Goal: Task Accomplishment & Management: Manage account settings

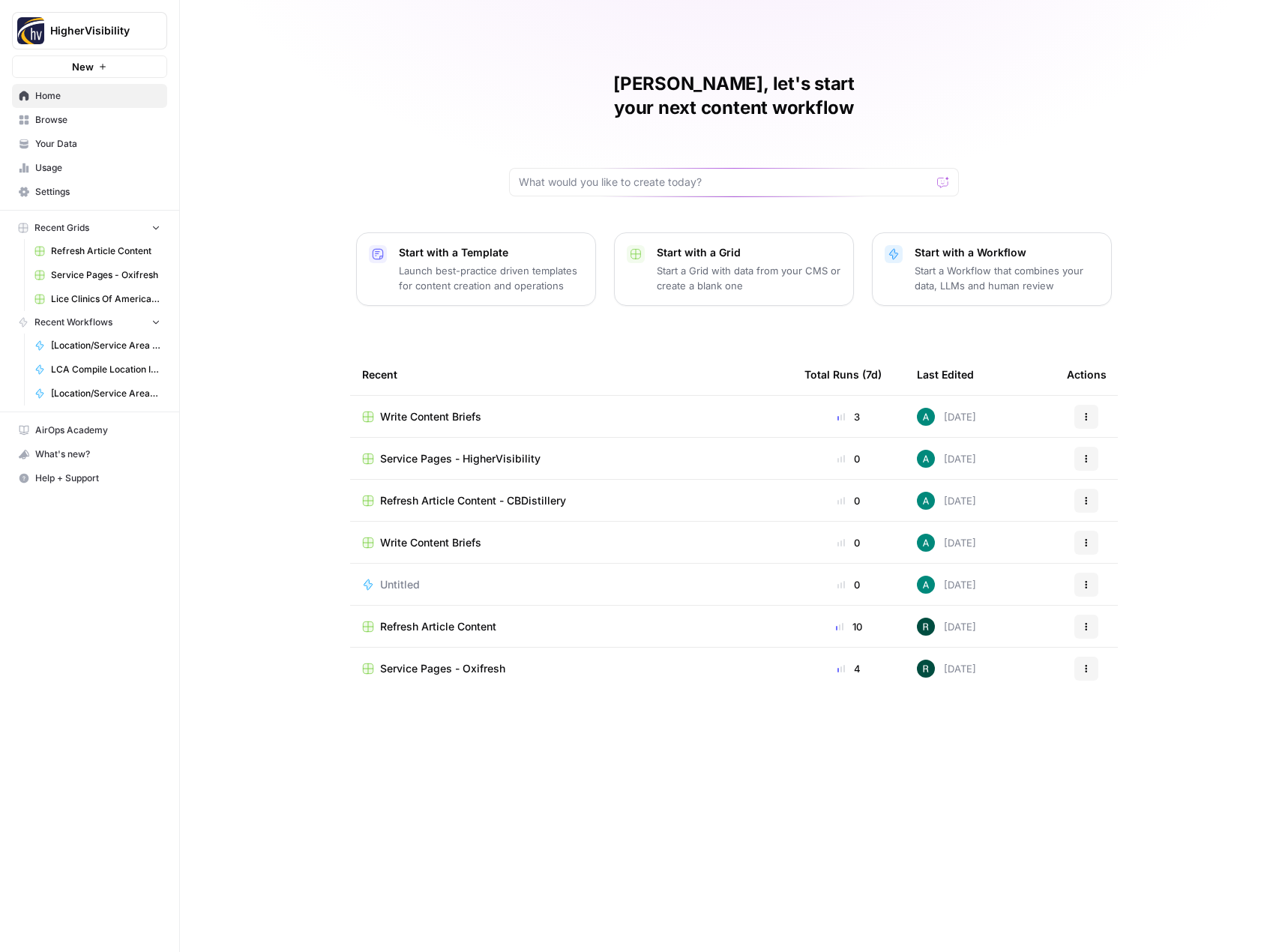
click at [118, 147] on span "Your Data" at bounding box center [97, 144] width 125 height 14
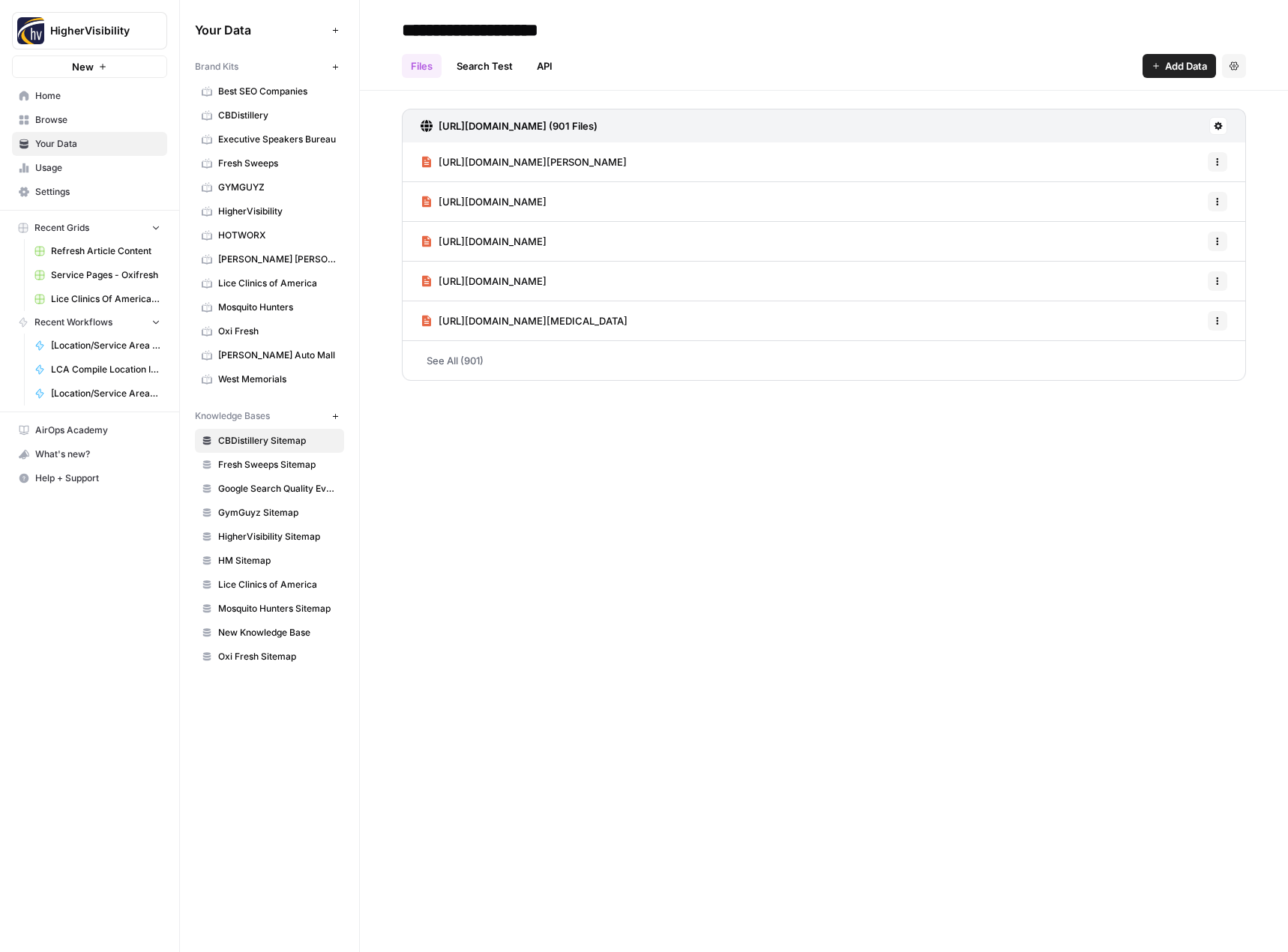
click at [115, 124] on span "Browse" at bounding box center [97, 120] width 125 height 14
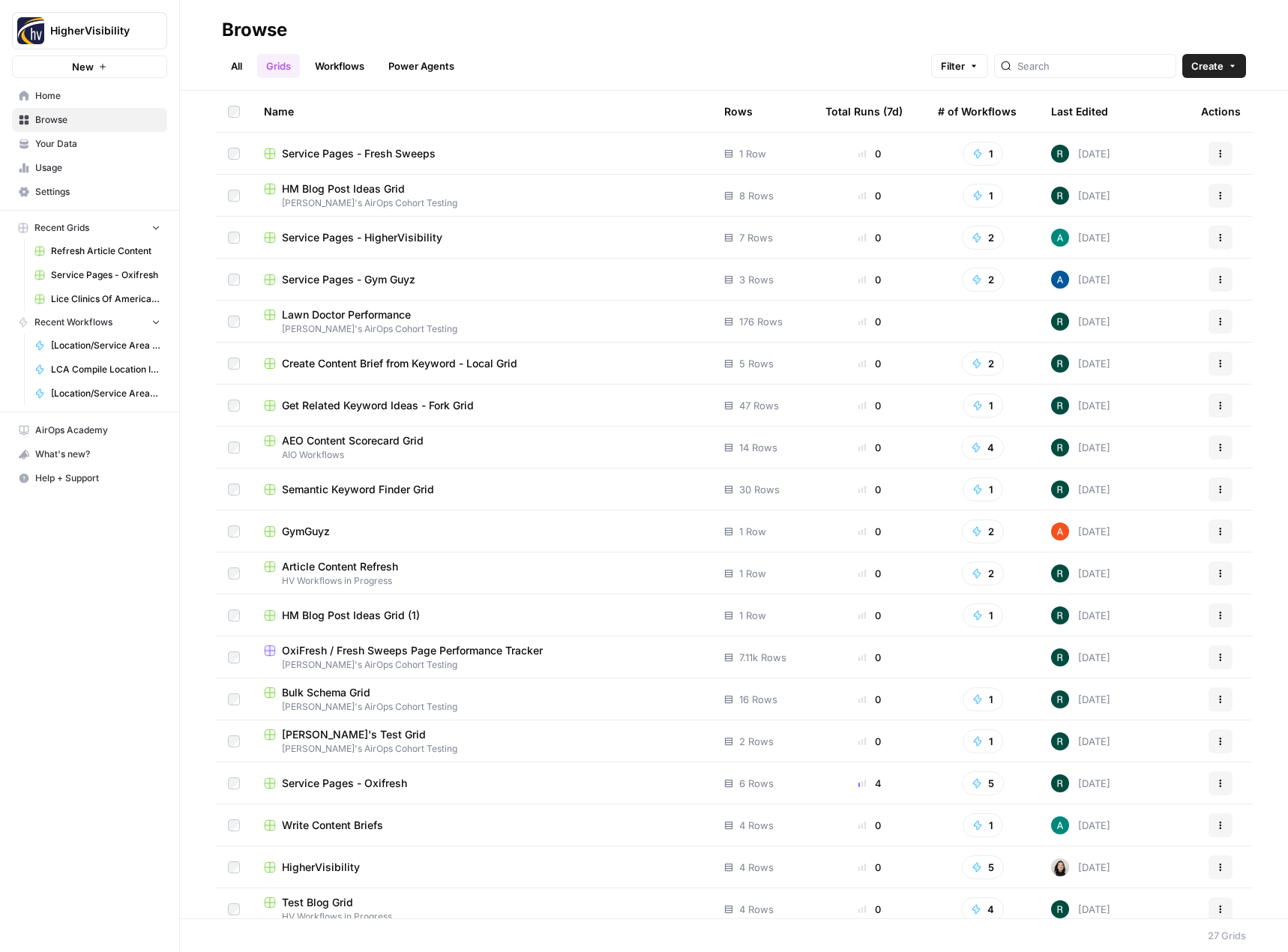
click at [119, 62] on button "New" at bounding box center [89, 66] width 155 height 22
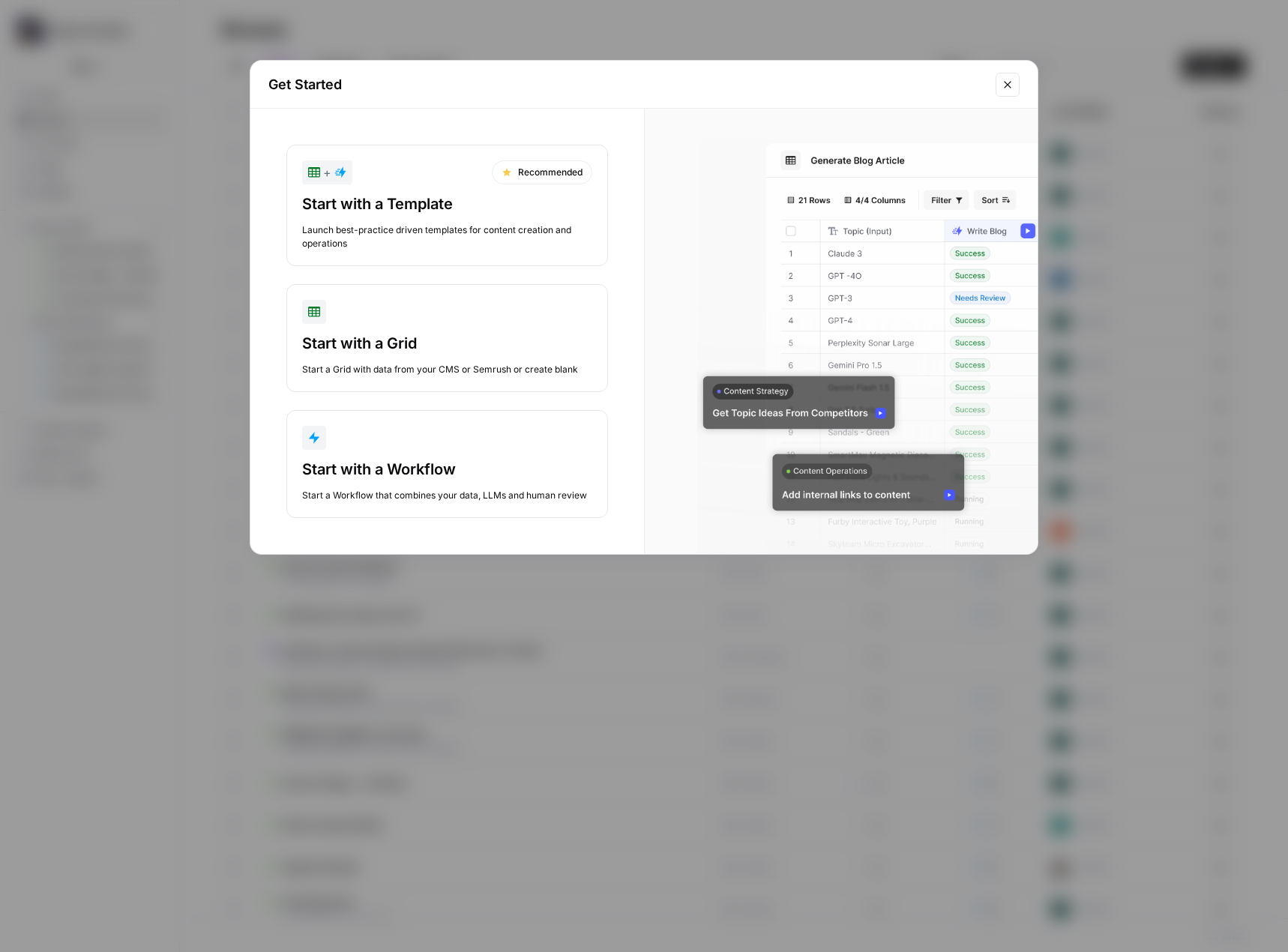
click at [486, 204] on div "Start with a Template" at bounding box center [447, 204] width 290 height 21
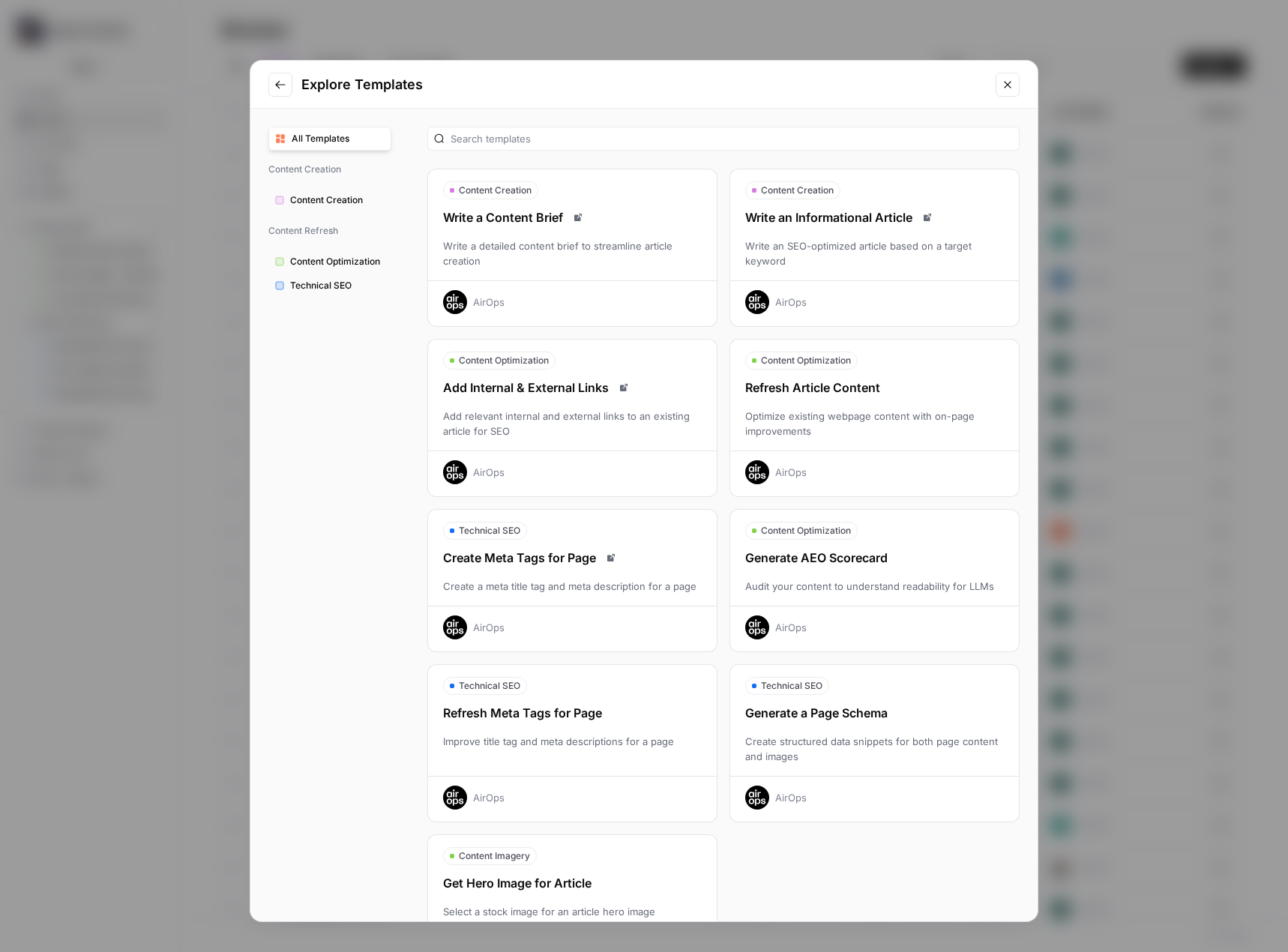
click at [335, 144] on span "All Templates" at bounding box center [338, 139] width 93 height 14
click at [999, 85] on button "Close modal" at bounding box center [1007, 84] width 24 height 24
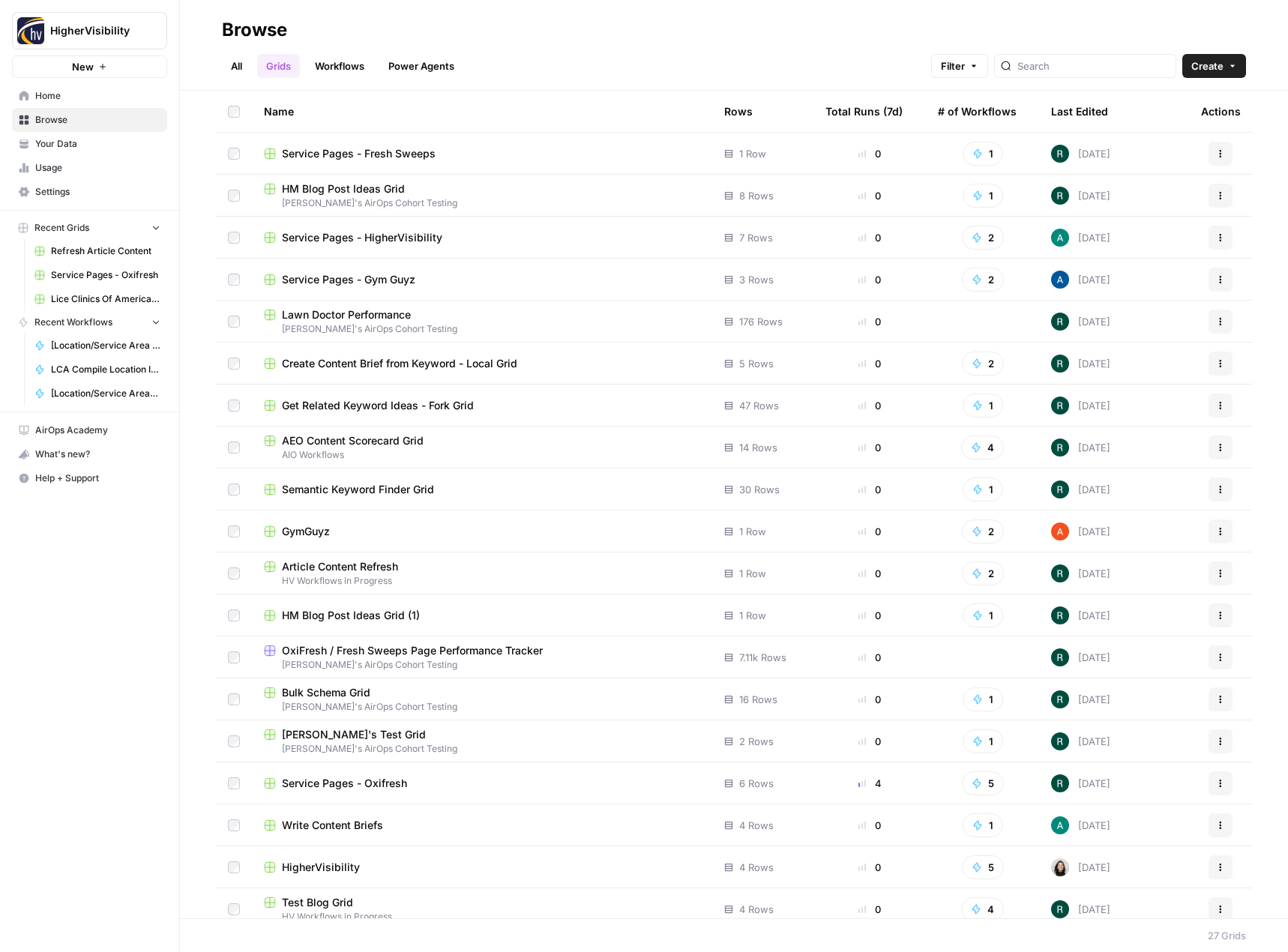
click at [78, 460] on div "What's new?" at bounding box center [89, 454] width 154 height 22
click at [57, 451] on div "What's new?" at bounding box center [89, 454] width 154 height 22
click at [76, 434] on span "AirOps Academy" at bounding box center [97, 431] width 125 height 14
click at [77, 192] on span "Settings" at bounding box center [97, 192] width 125 height 14
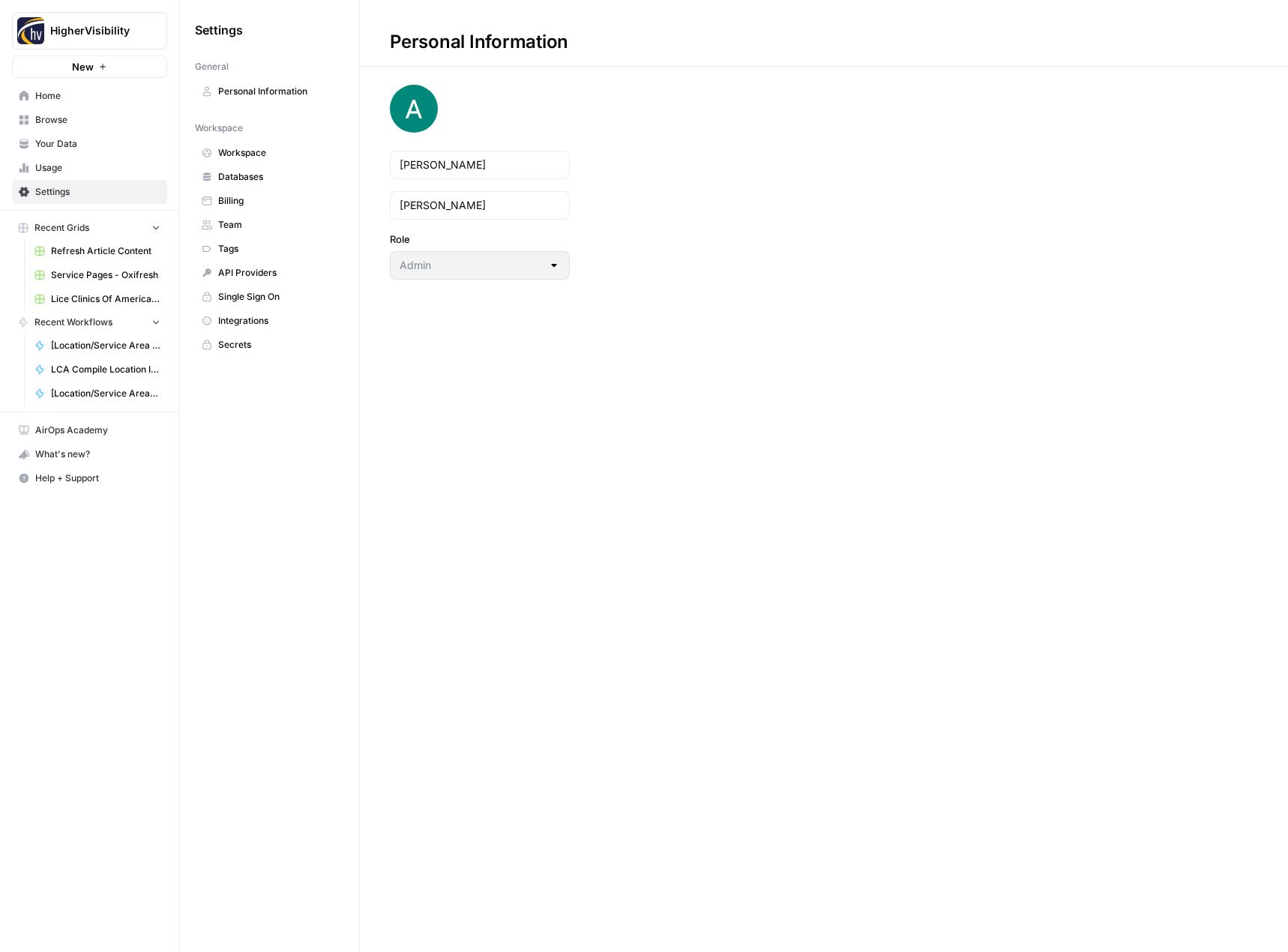
click at [254, 321] on span "Integrations" at bounding box center [278, 321] width 119 height 14
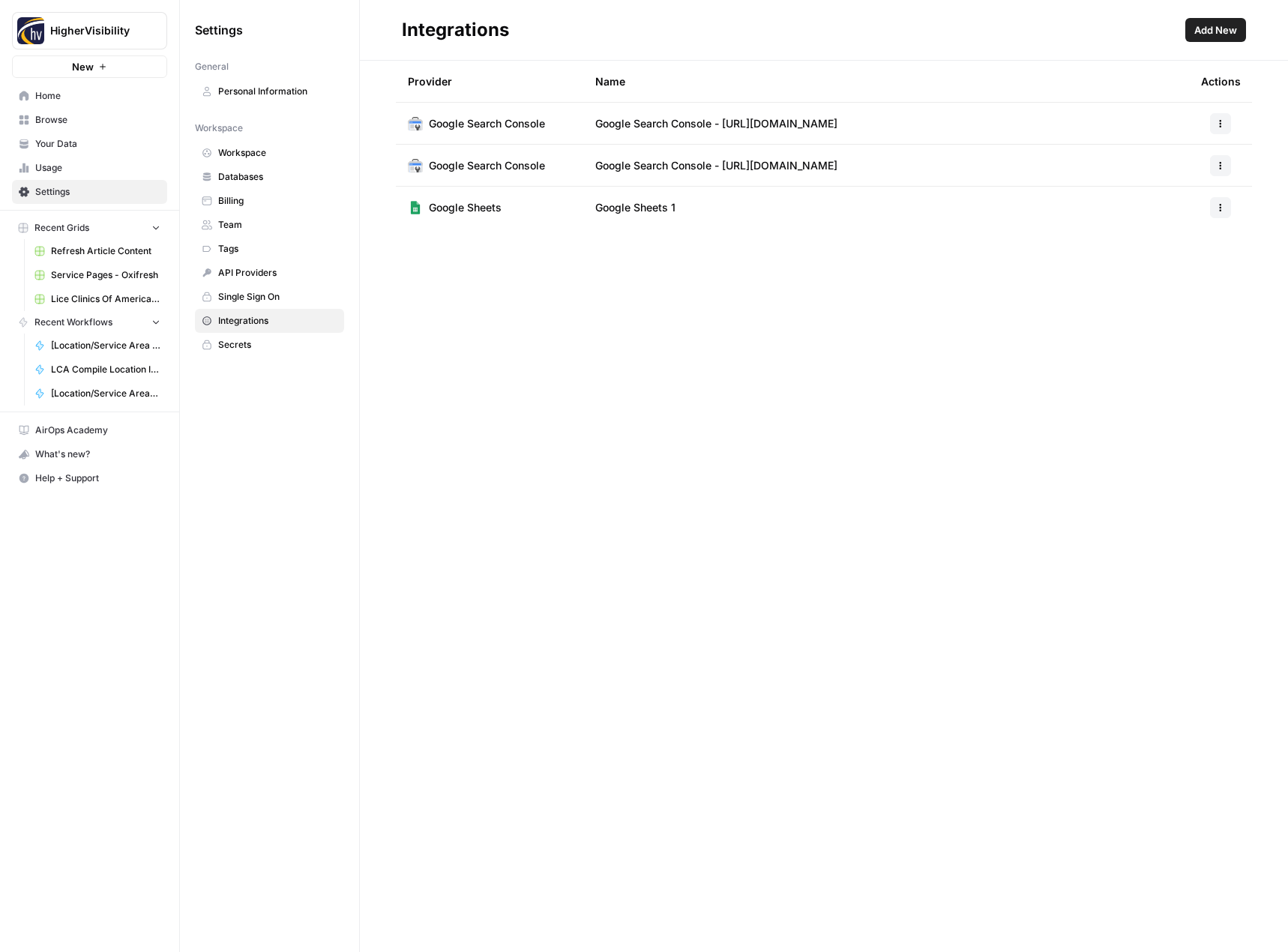
click at [1214, 32] on span "Add New" at bounding box center [1216, 30] width 43 height 15
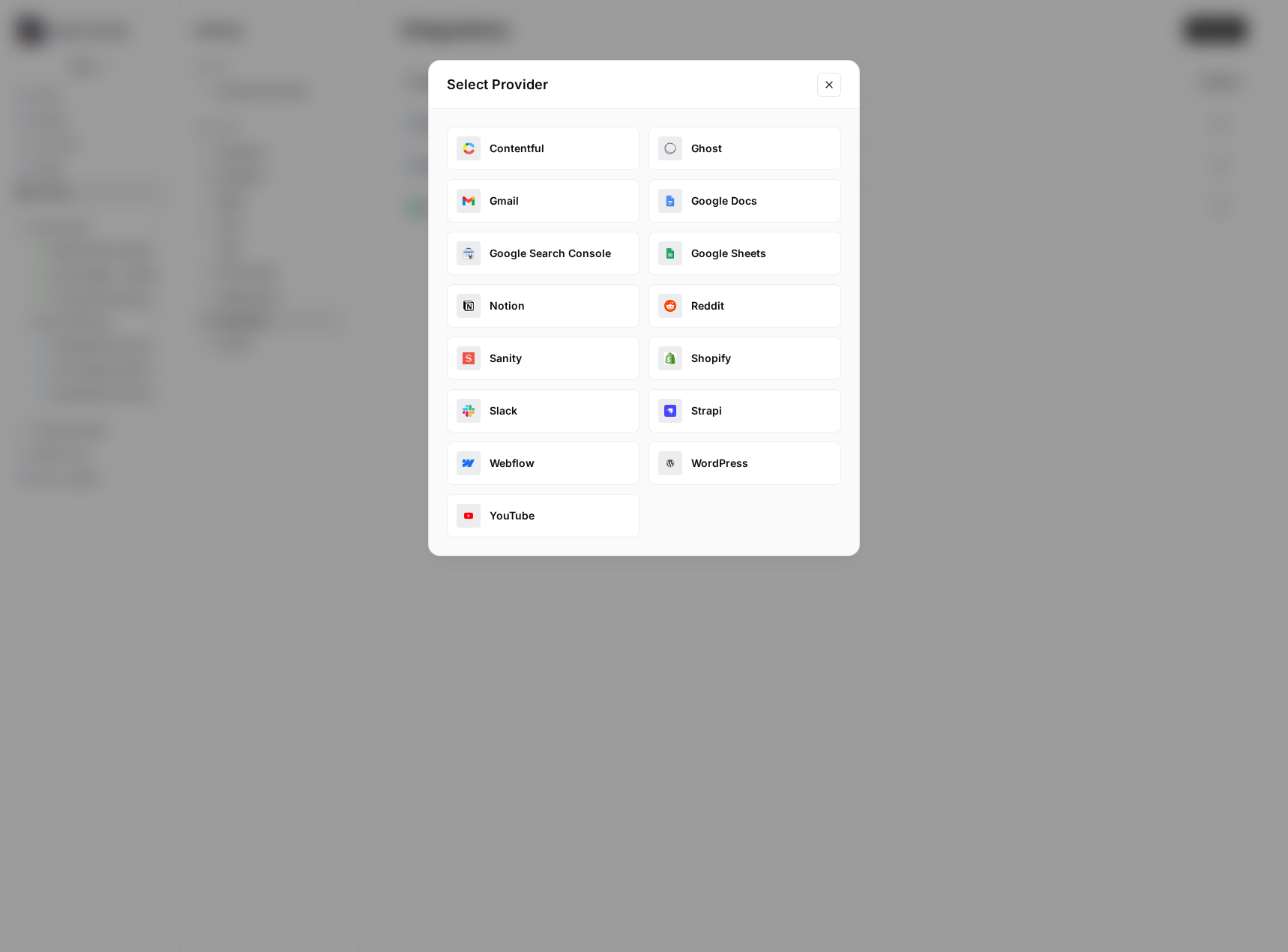
click at [552, 249] on button "Google Search Console" at bounding box center [543, 253] width 192 height 43
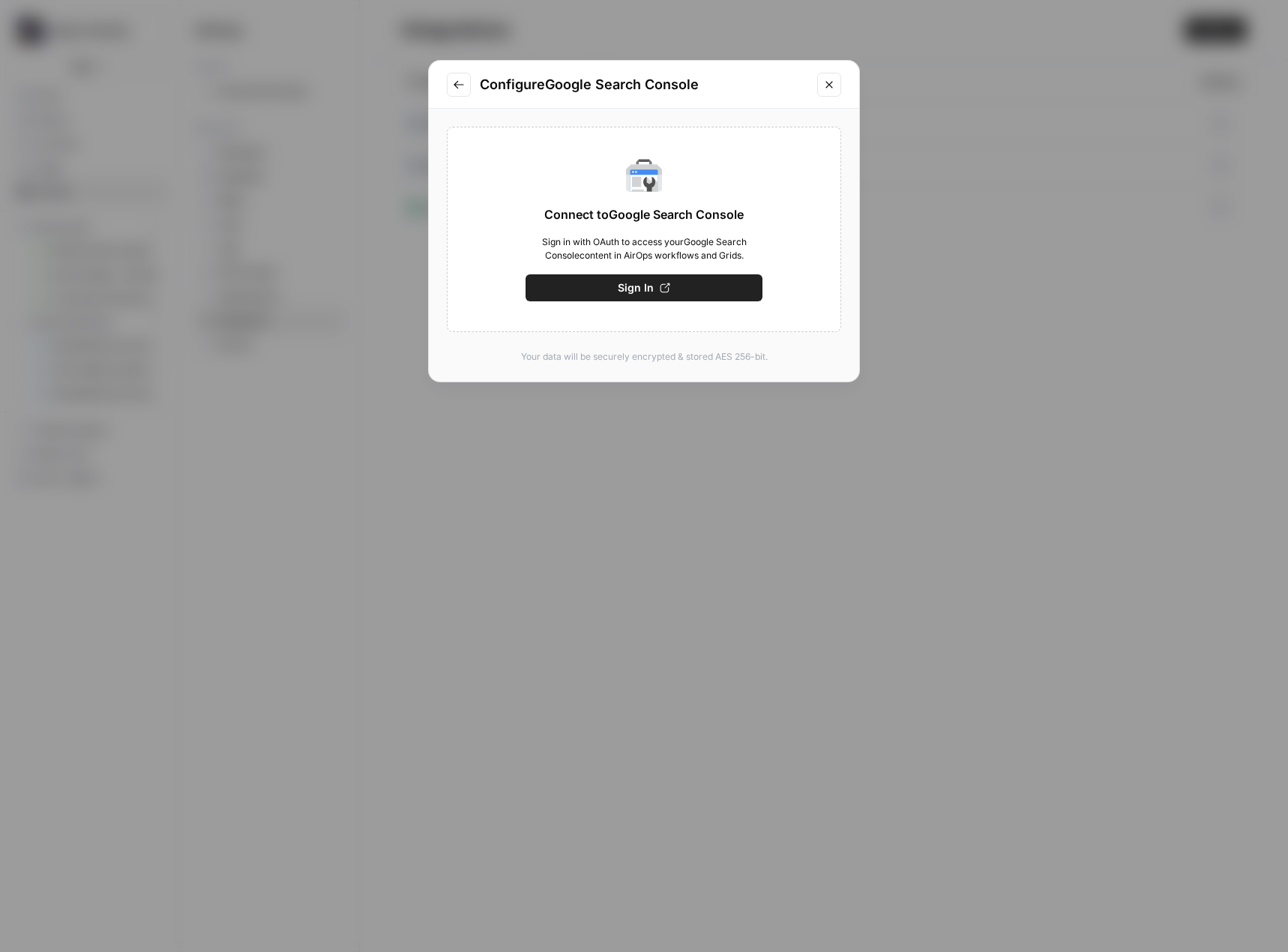
click at [632, 288] on span "Sign In" at bounding box center [636, 288] width 36 height 15
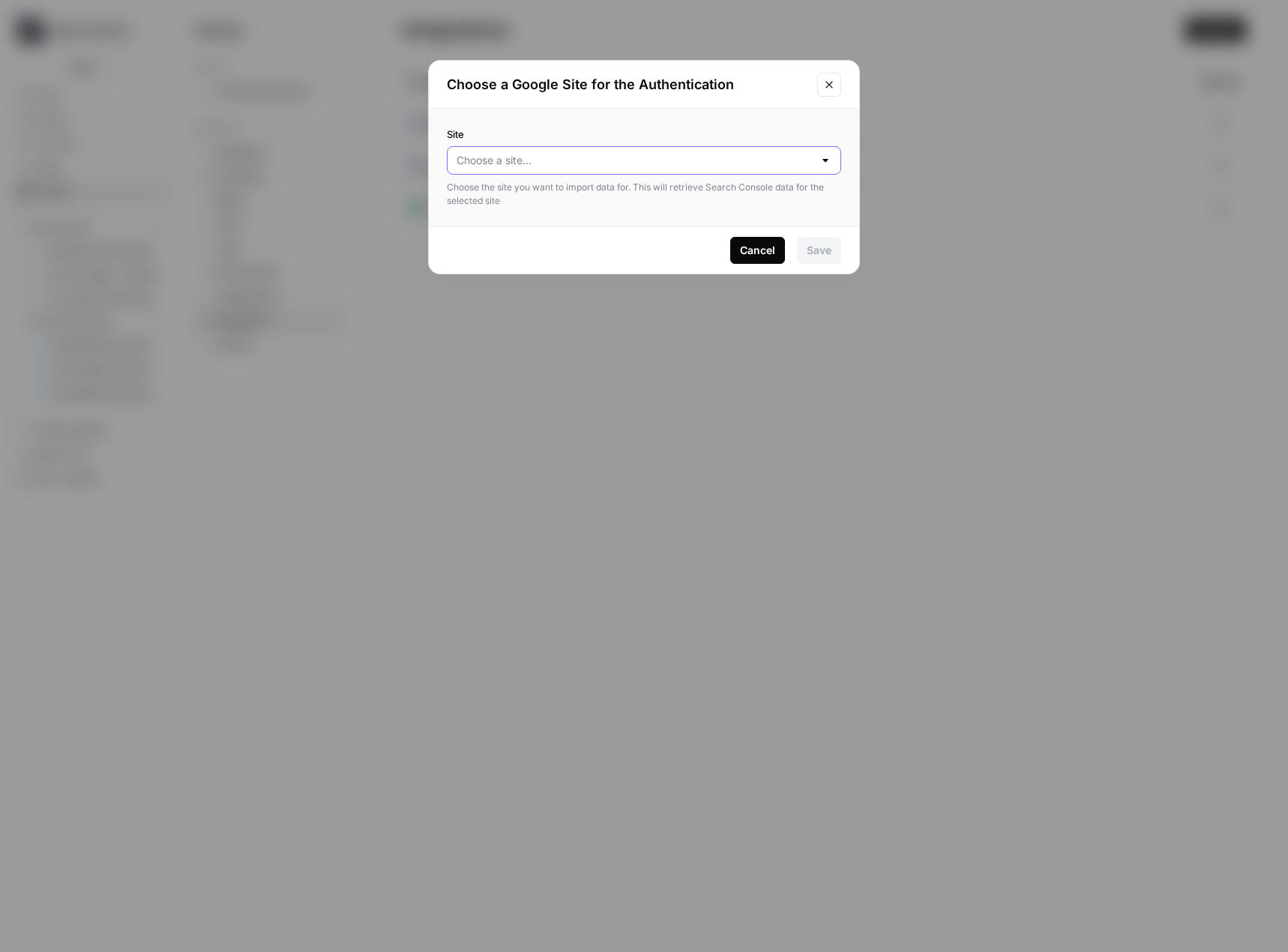
click at [673, 165] on input "Site" at bounding box center [634, 161] width 357 height 15
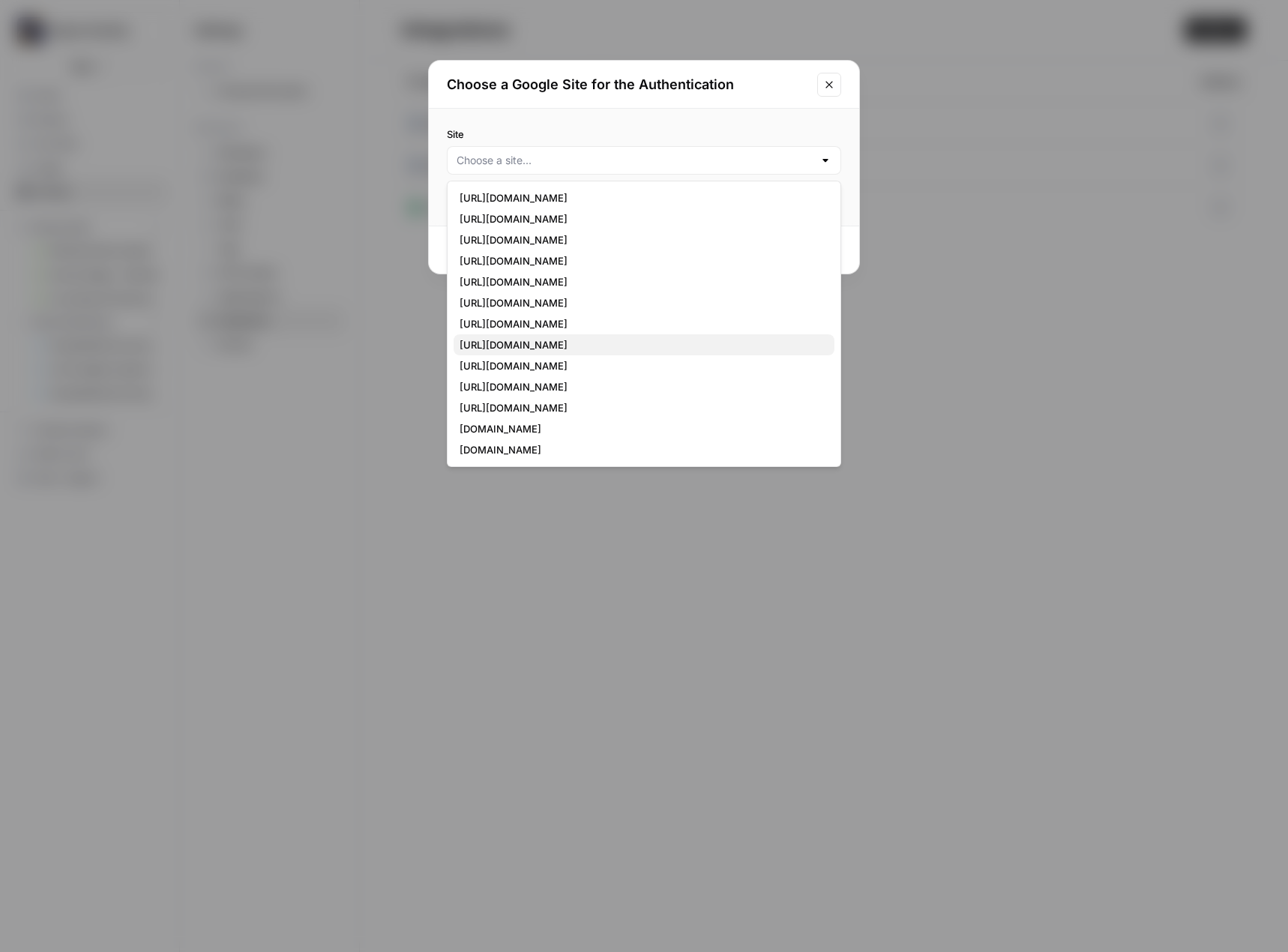
click at [593, 341] on span "https://www.highervisibility.com/" at bounding box center [641, 345] width 363 height 15
type input "https://www.highervisibility.com/"
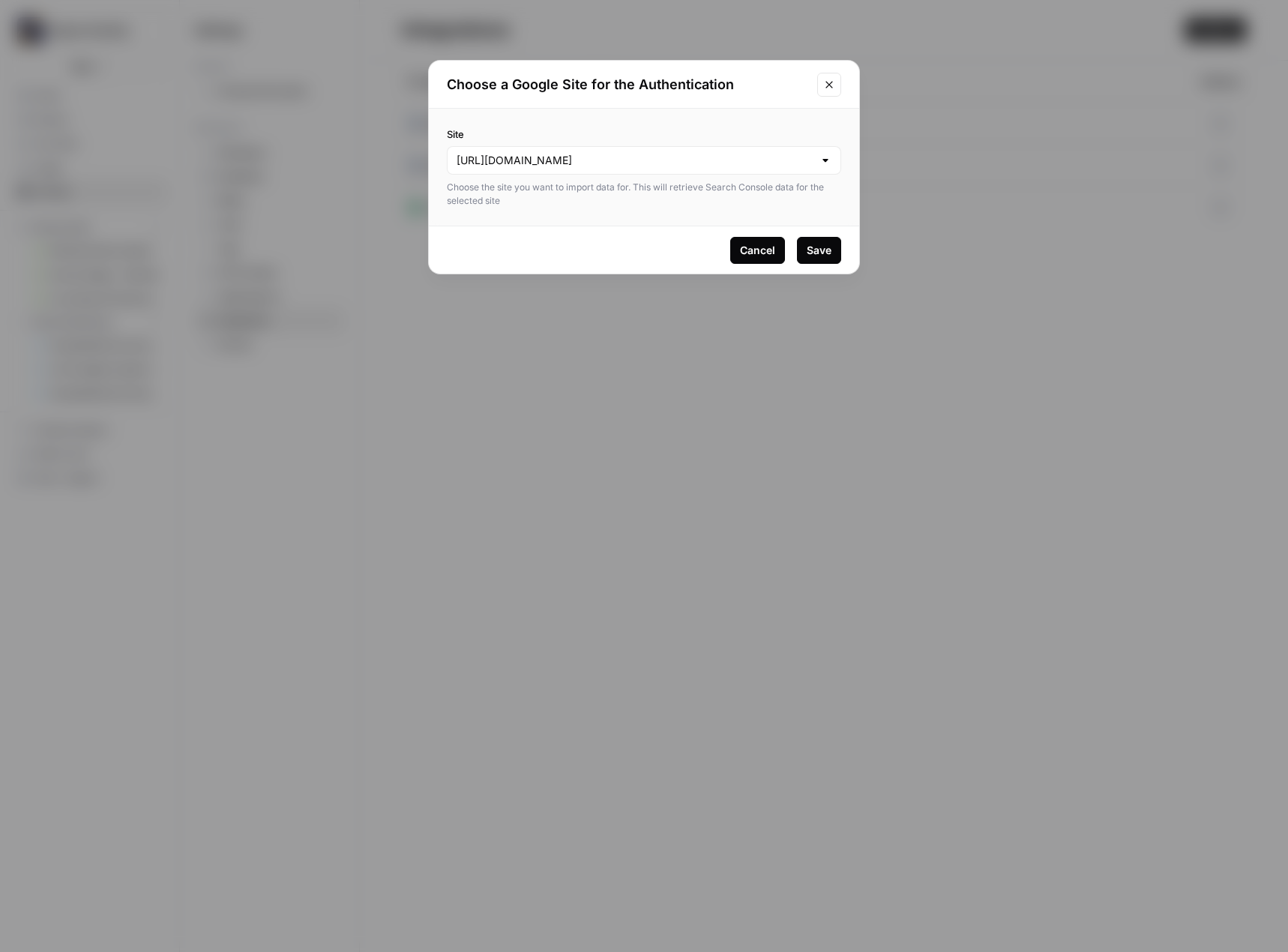
click at [813, 253] on div "Save" at bounding box center [819, 250] width 25 height 15
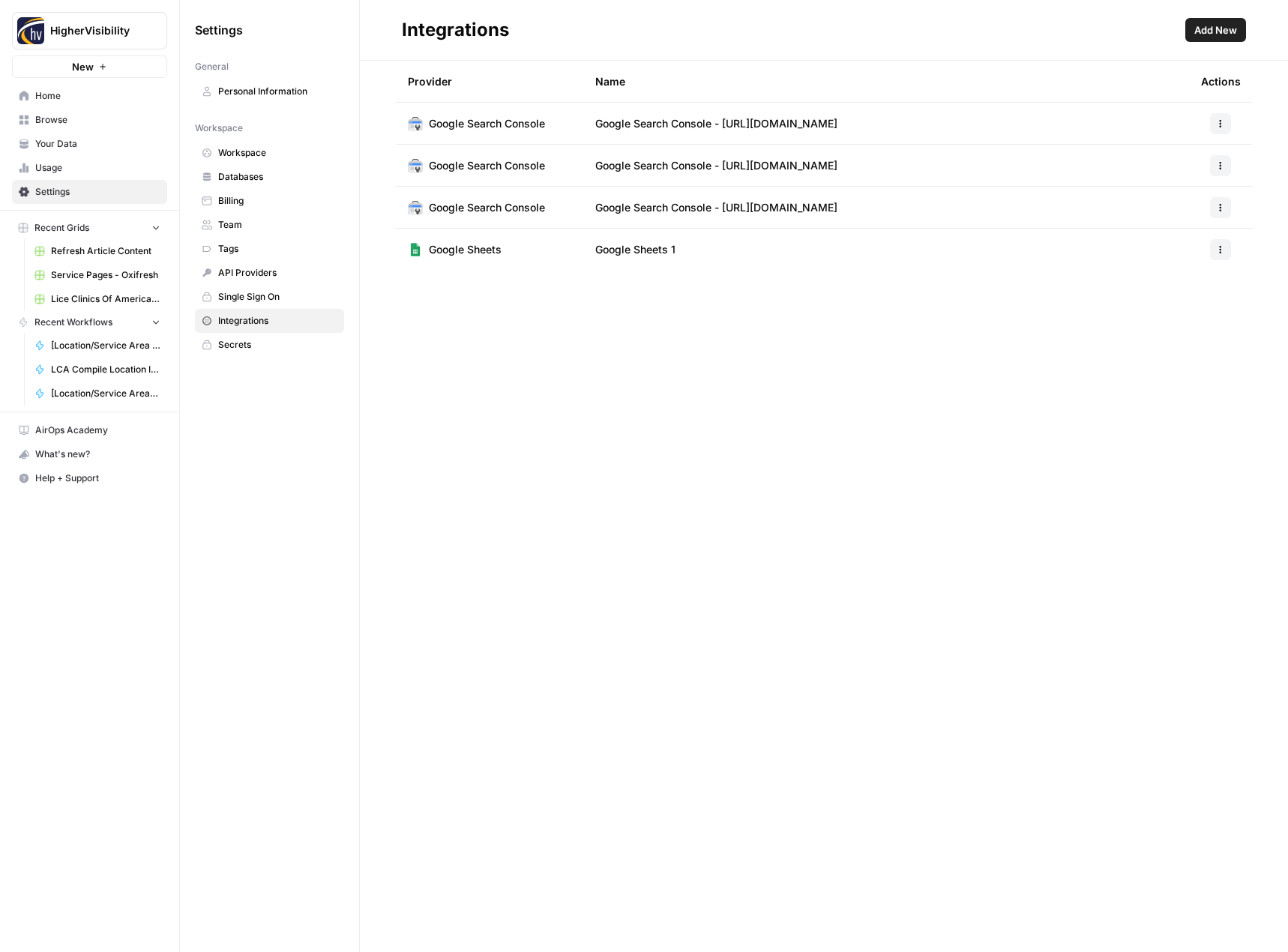
click at [1201, 36] on span "Add New" at bounding box center [1216, 30] width 43 height 15
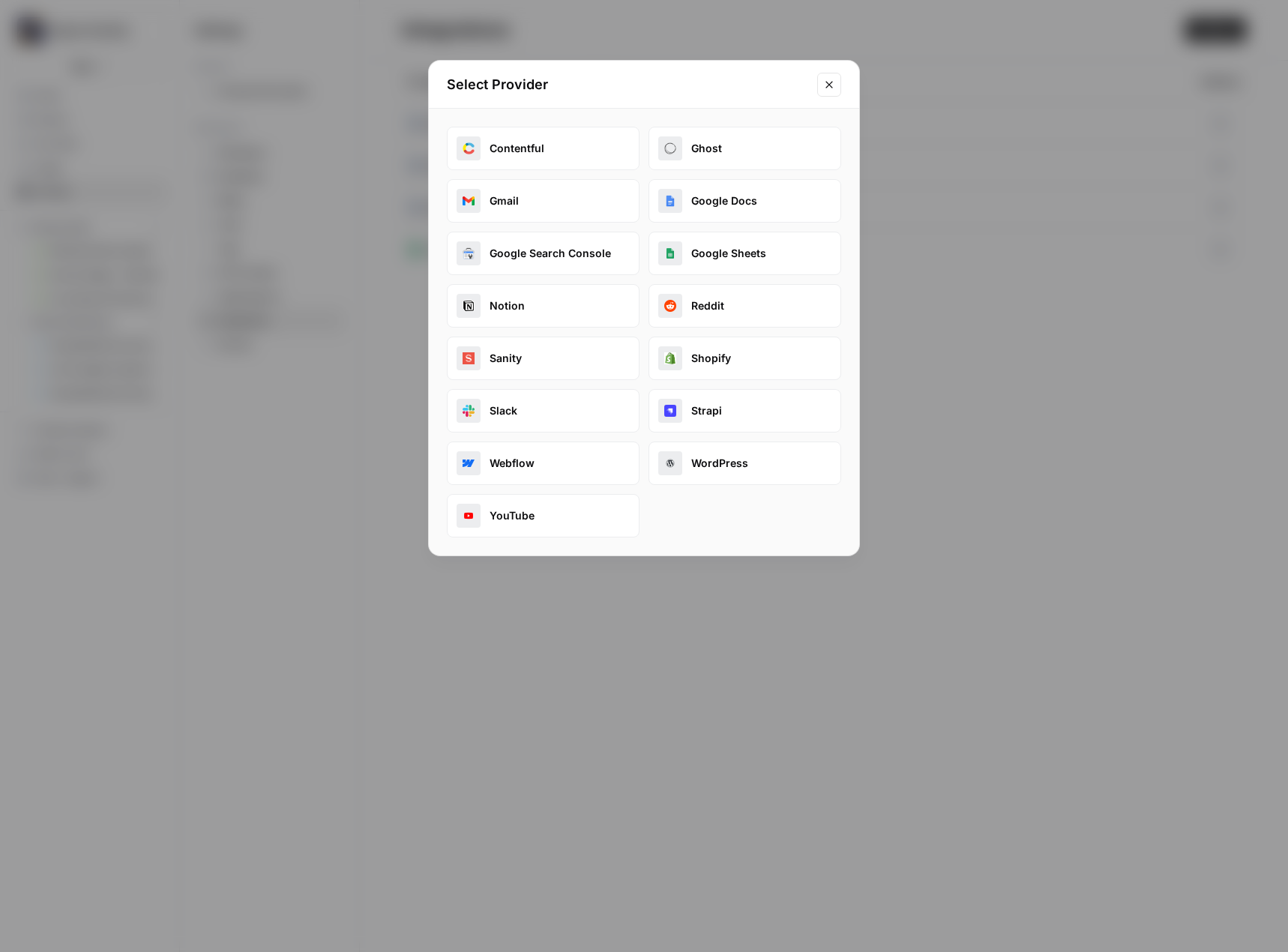
click at [538, 249] on button "Google Search Console" at bounding box center [543, 253] width 192 height 43
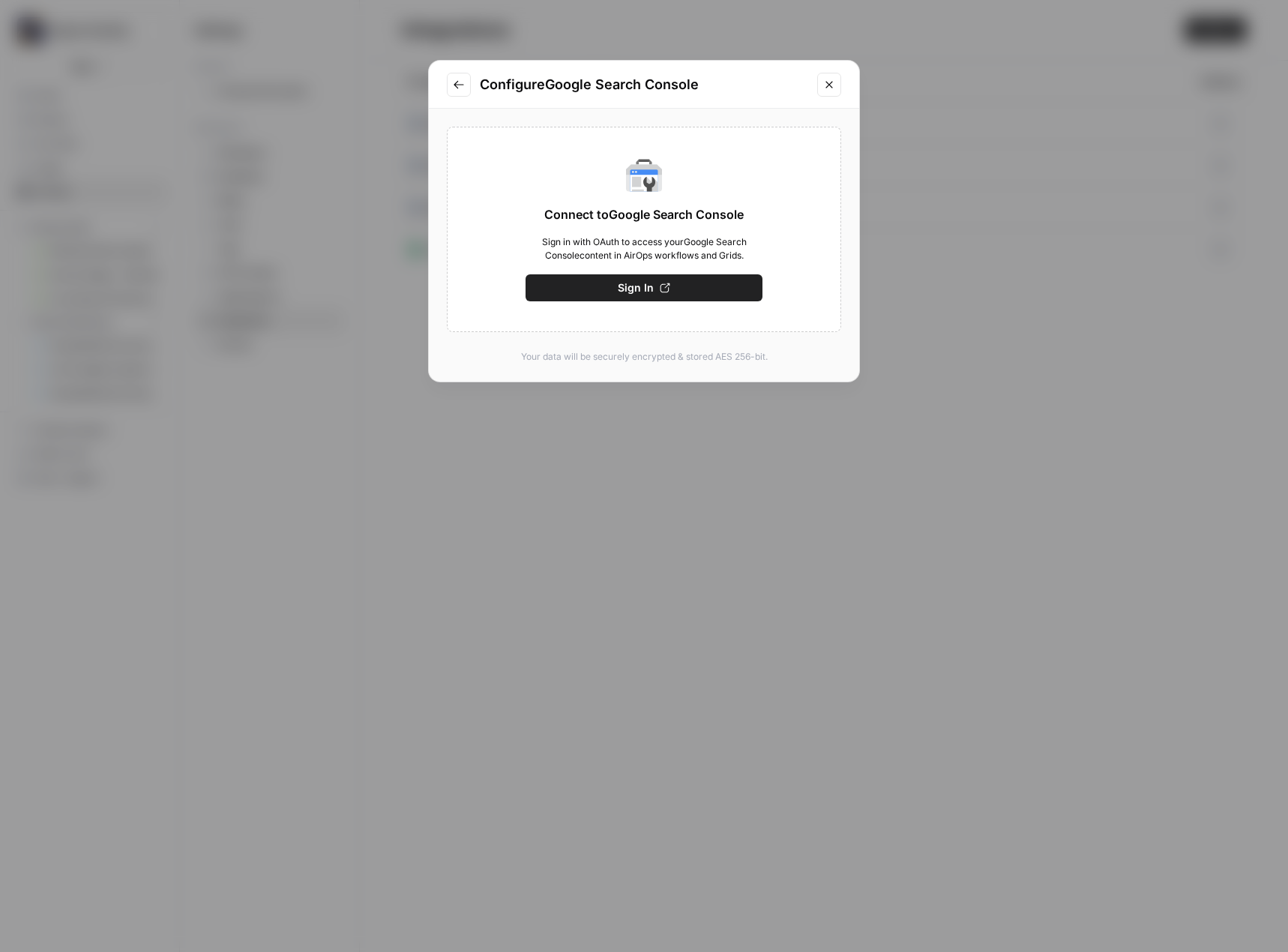
click at [684, 292] on button "Sign In" at bounding box center [644, 288] width 237 height 27
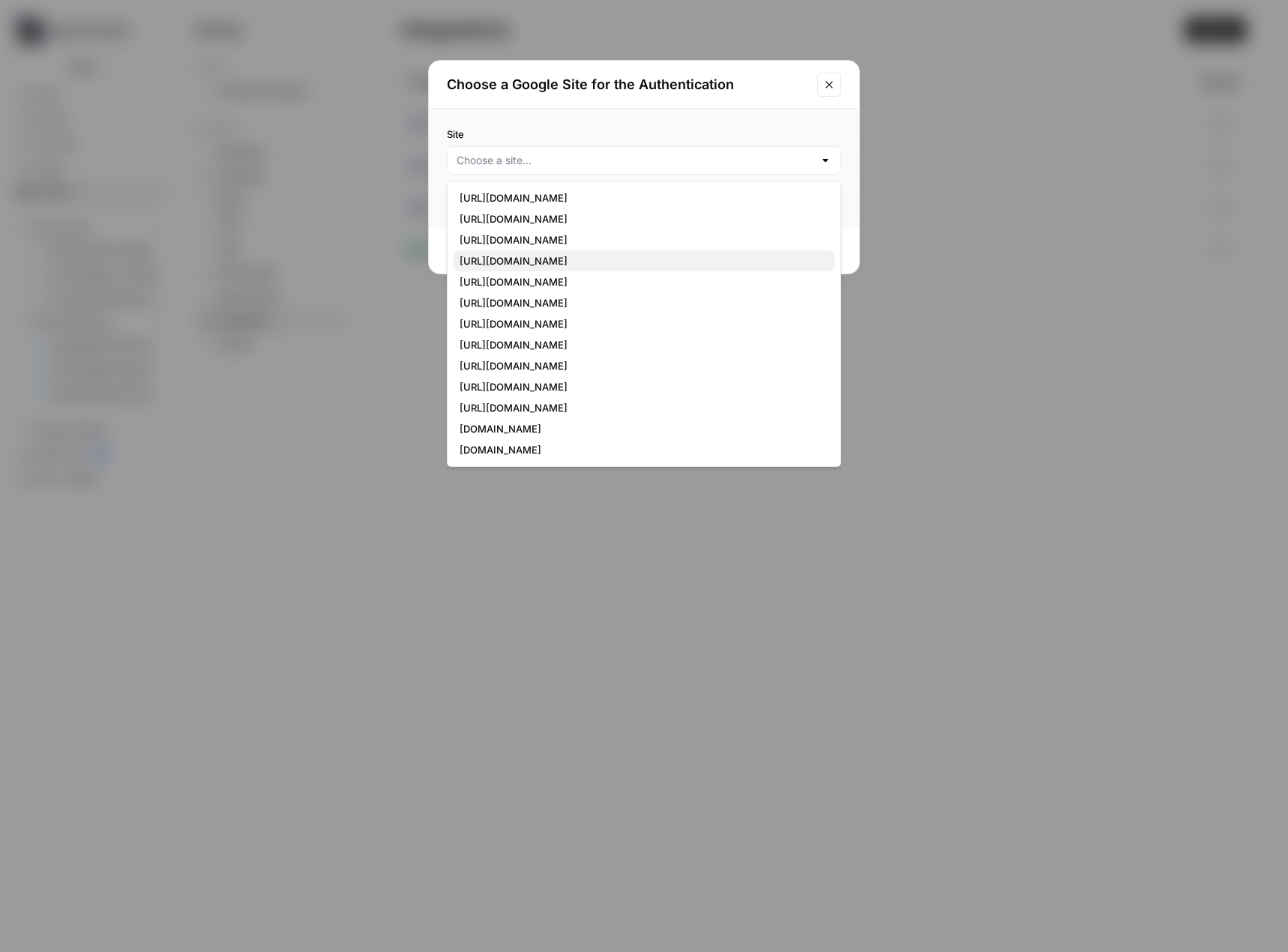
click at [593, 261] on span "https://www.bestseocompanies.com/" at bounding box center [641, 261] width 363 height 15
type input "https://www.bestseocompanies.com/"
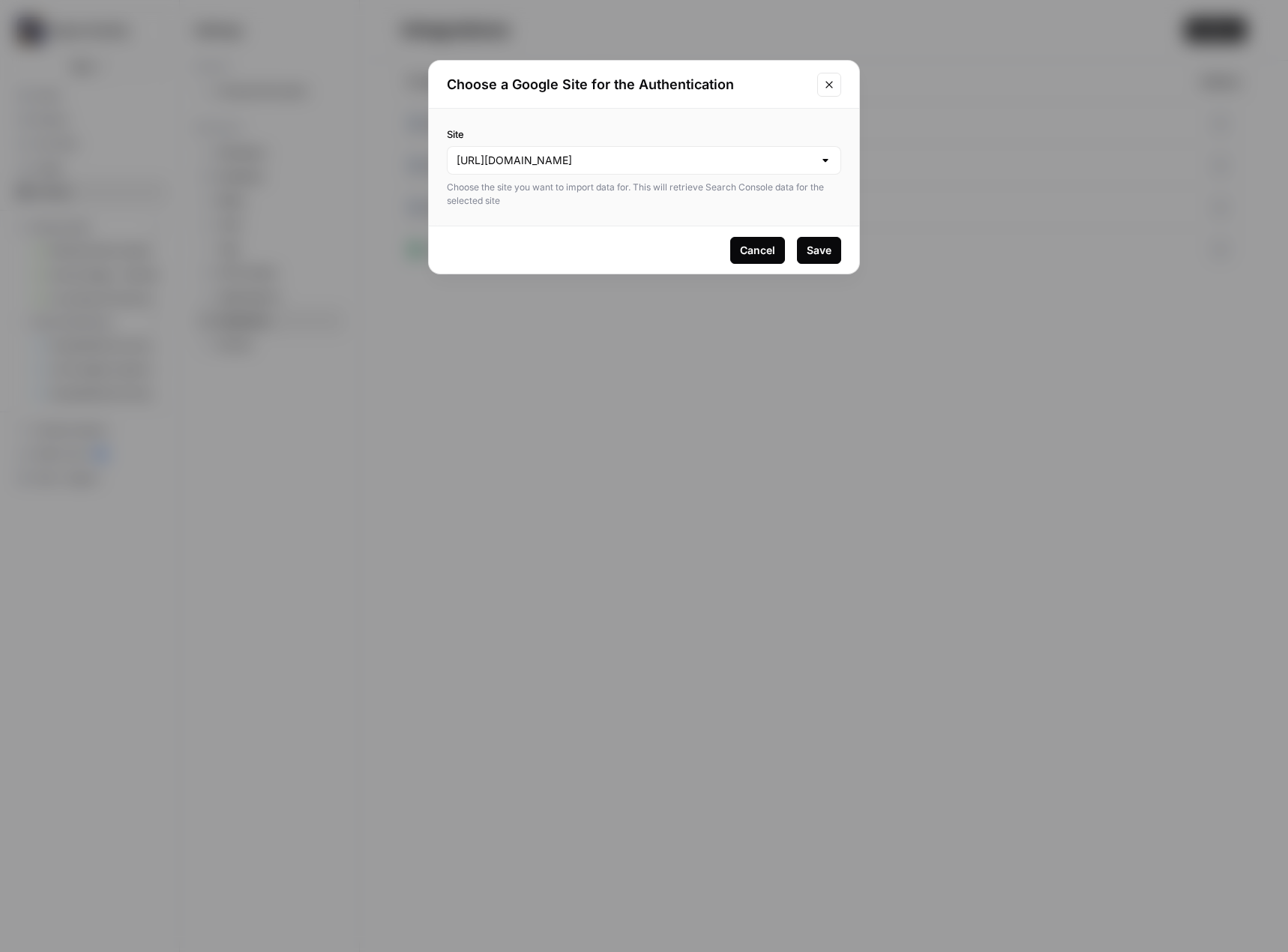
click at [828, 249] on div "Save" at bounding box center [819, 250] width 25 height 15
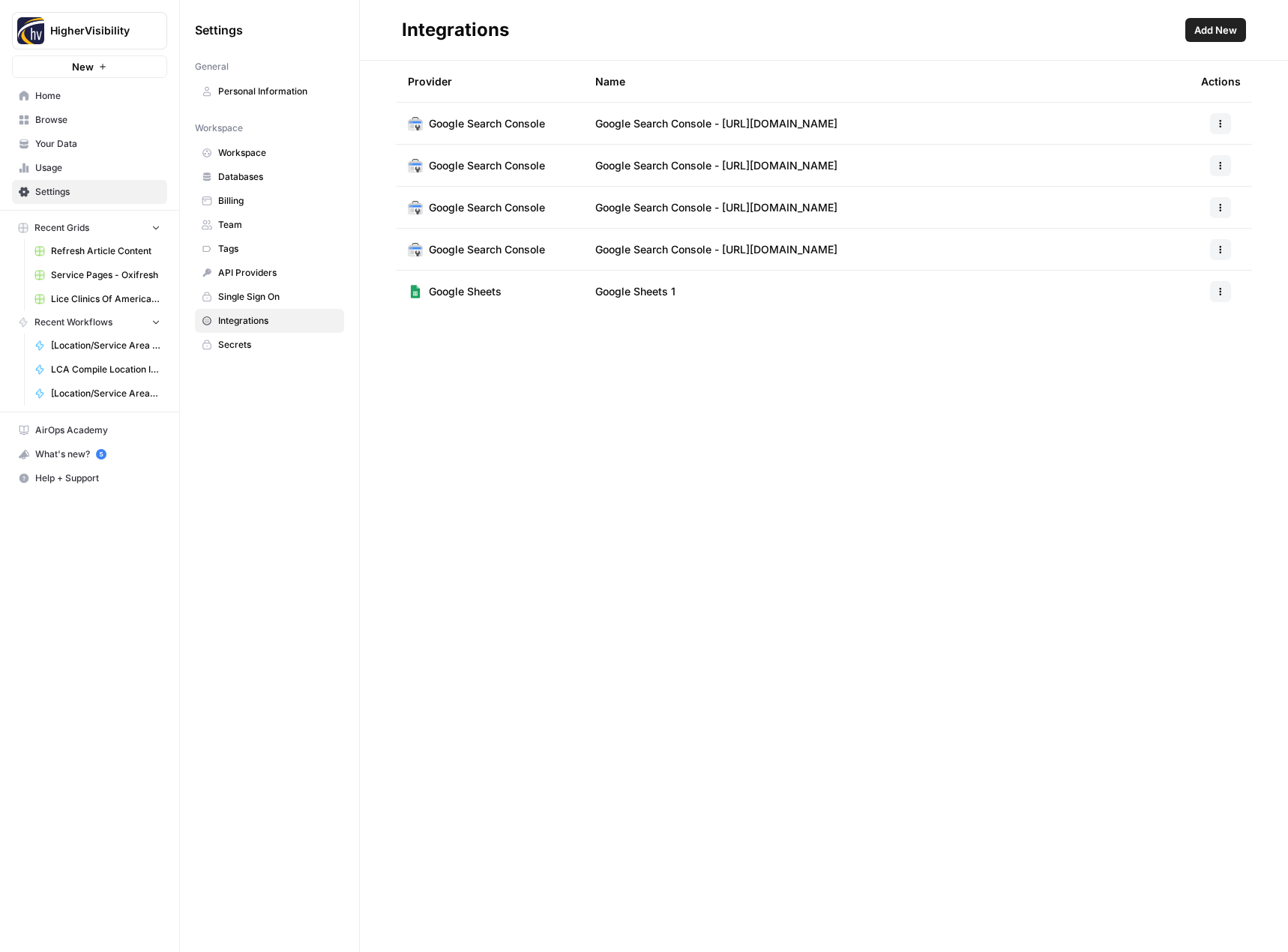
click at [267, 195] on span "Billing" at bounding box center [278, 201] width 119 height 14
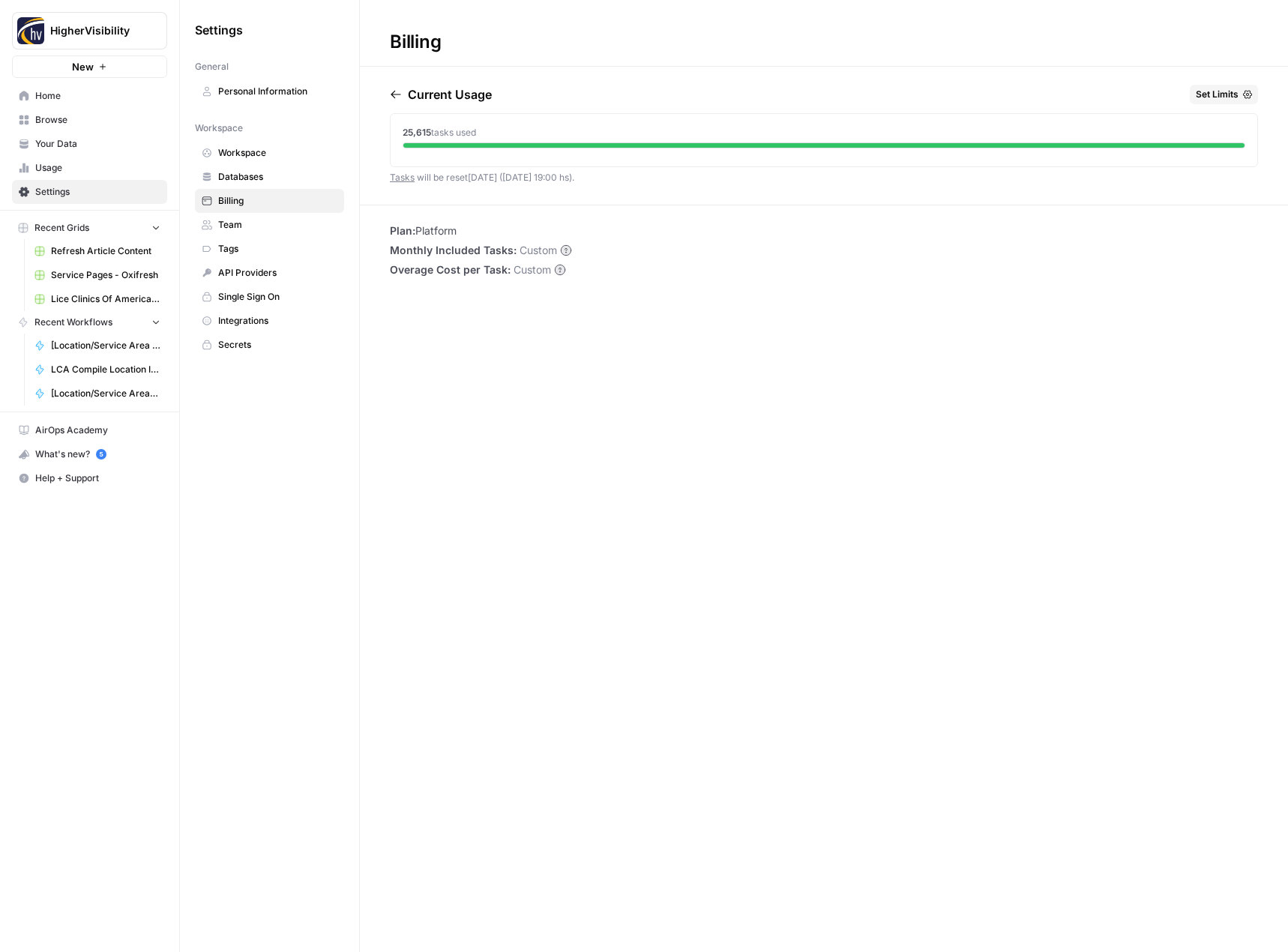
click at [275, 158] on span "Workspace" at bounding box center [278, 153] width 119 height 14
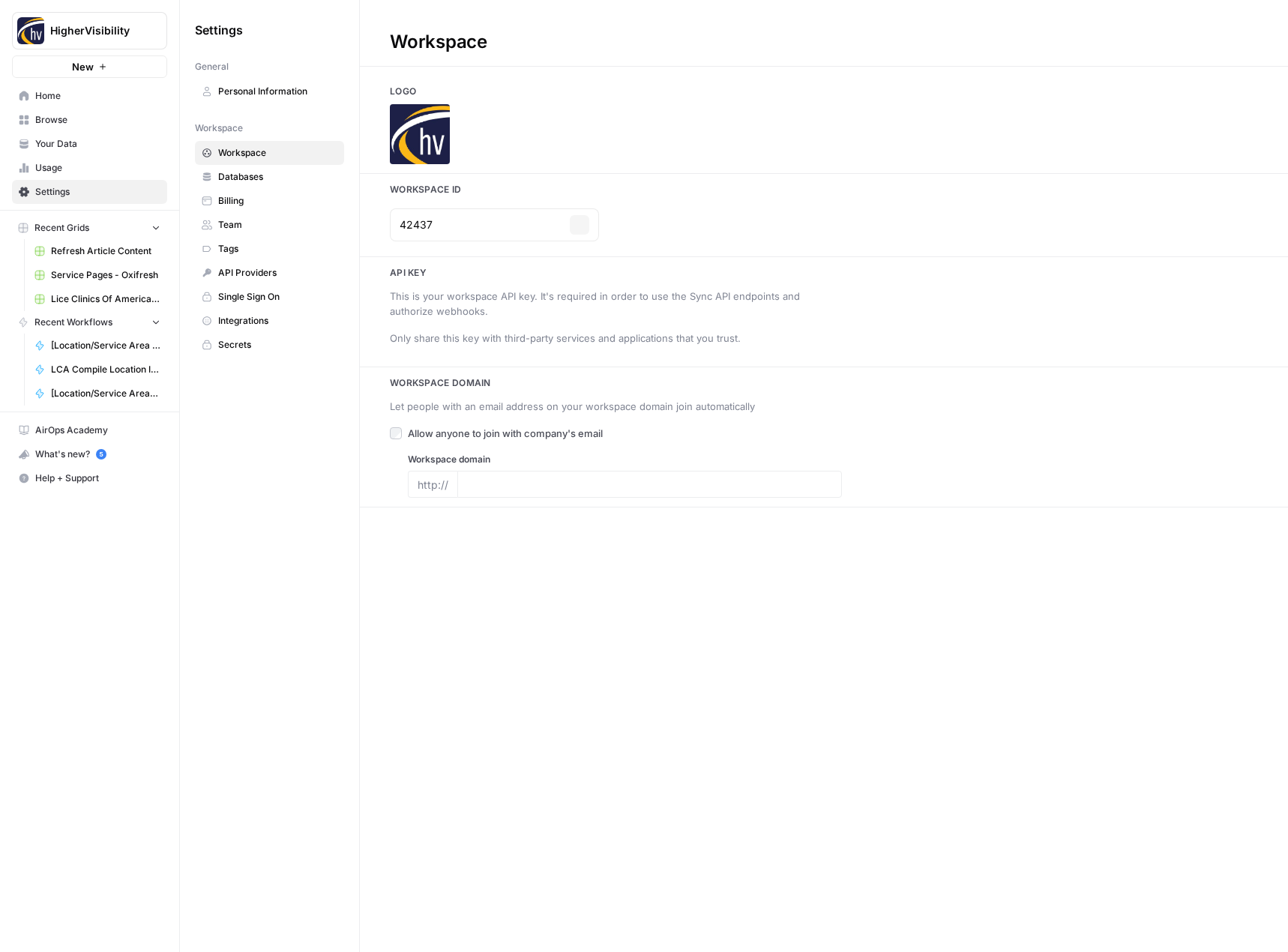
type input "https://www.highervisibility.com/"
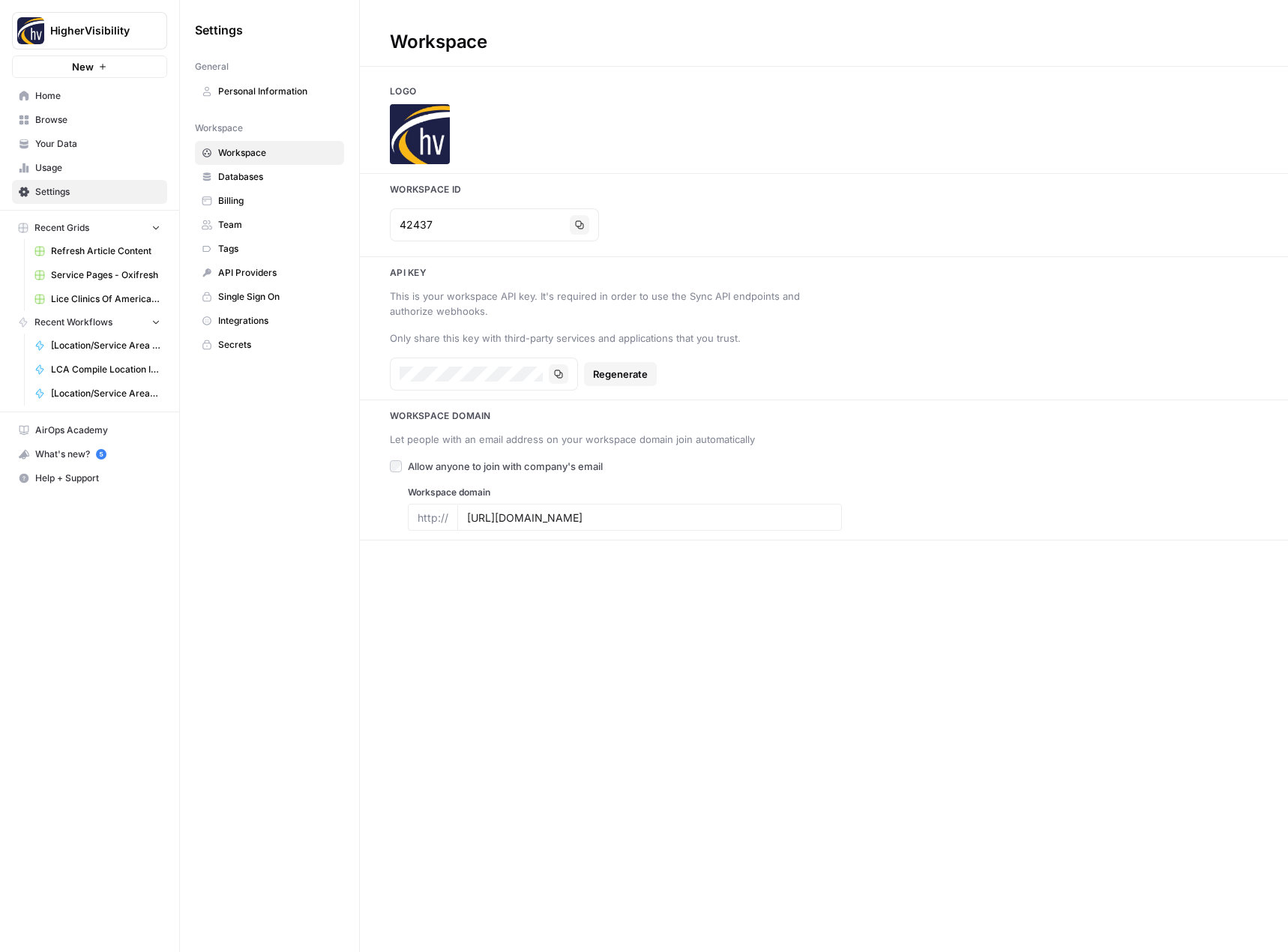
click at [268, 184] on link "Databases" at bounding box center [269, 177] width 149 height 24
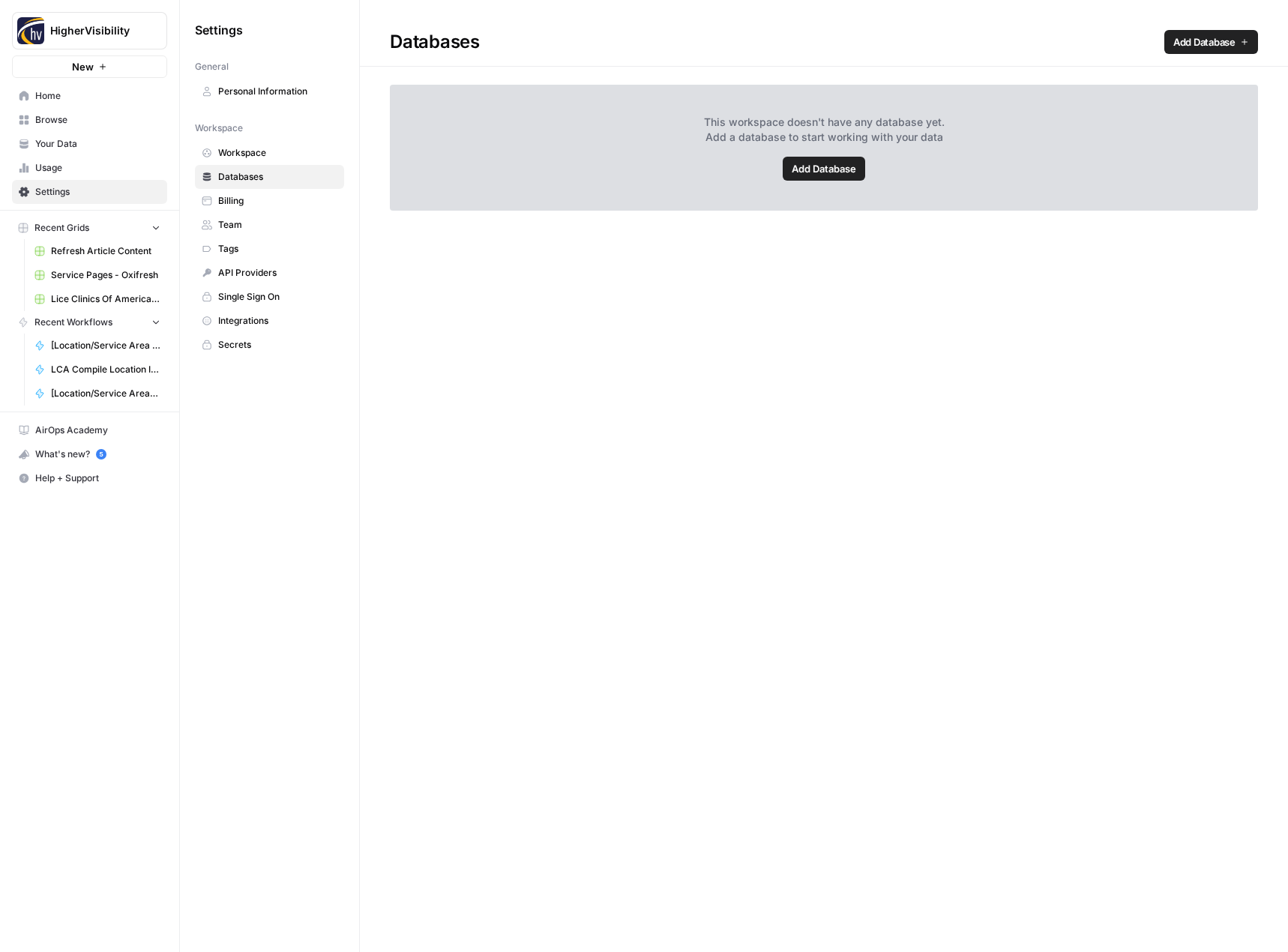
click at [835, 178] on link "Add Database" at bounding box center [823, 169] width 83 height 24
click at [260, 158] on span "Workspace" at bounding box center [278, 153] width 119 height 14
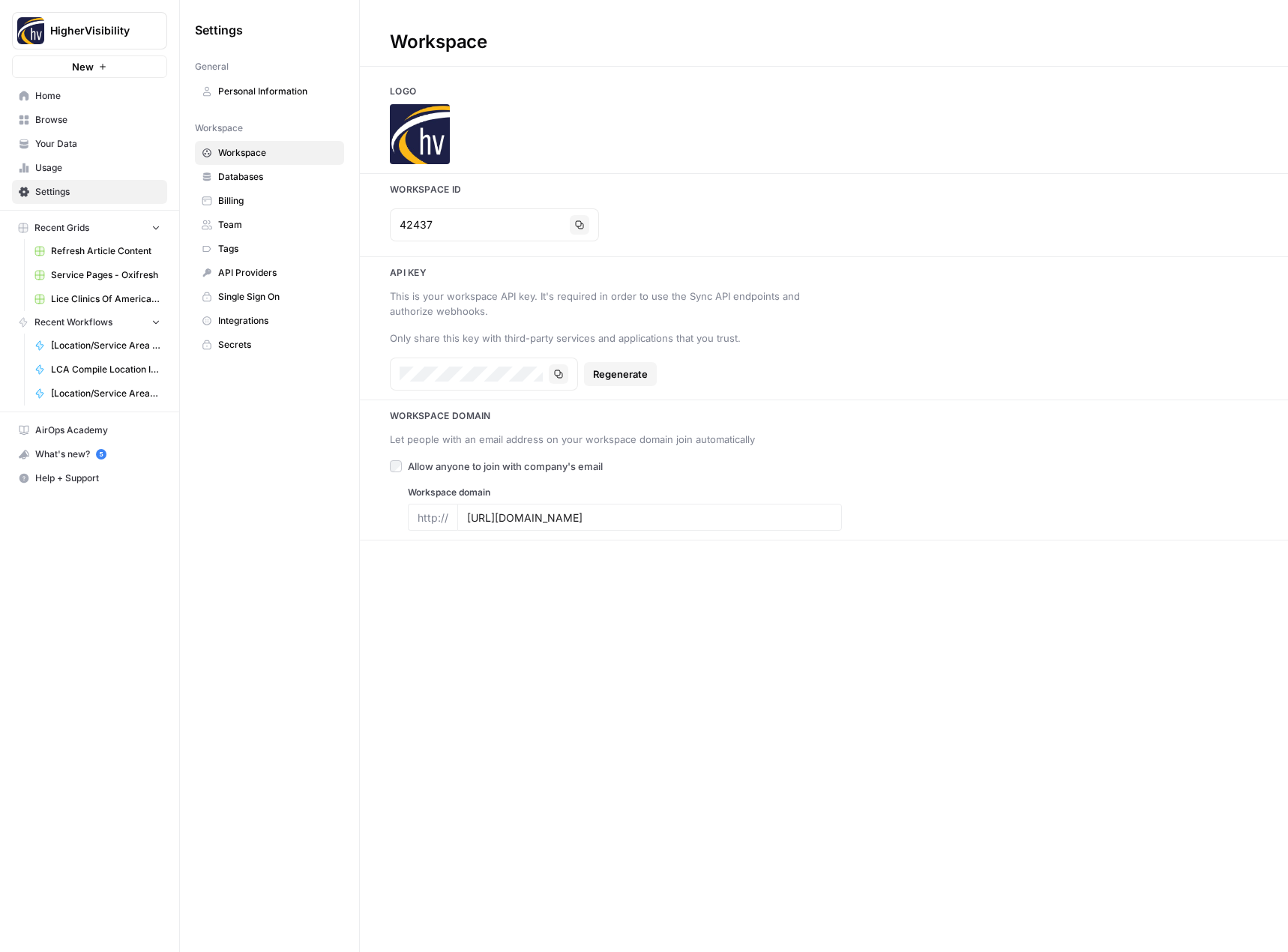
click at [254, 256] on link "Tags" at bounding box center [269, 249] width 149 height 24
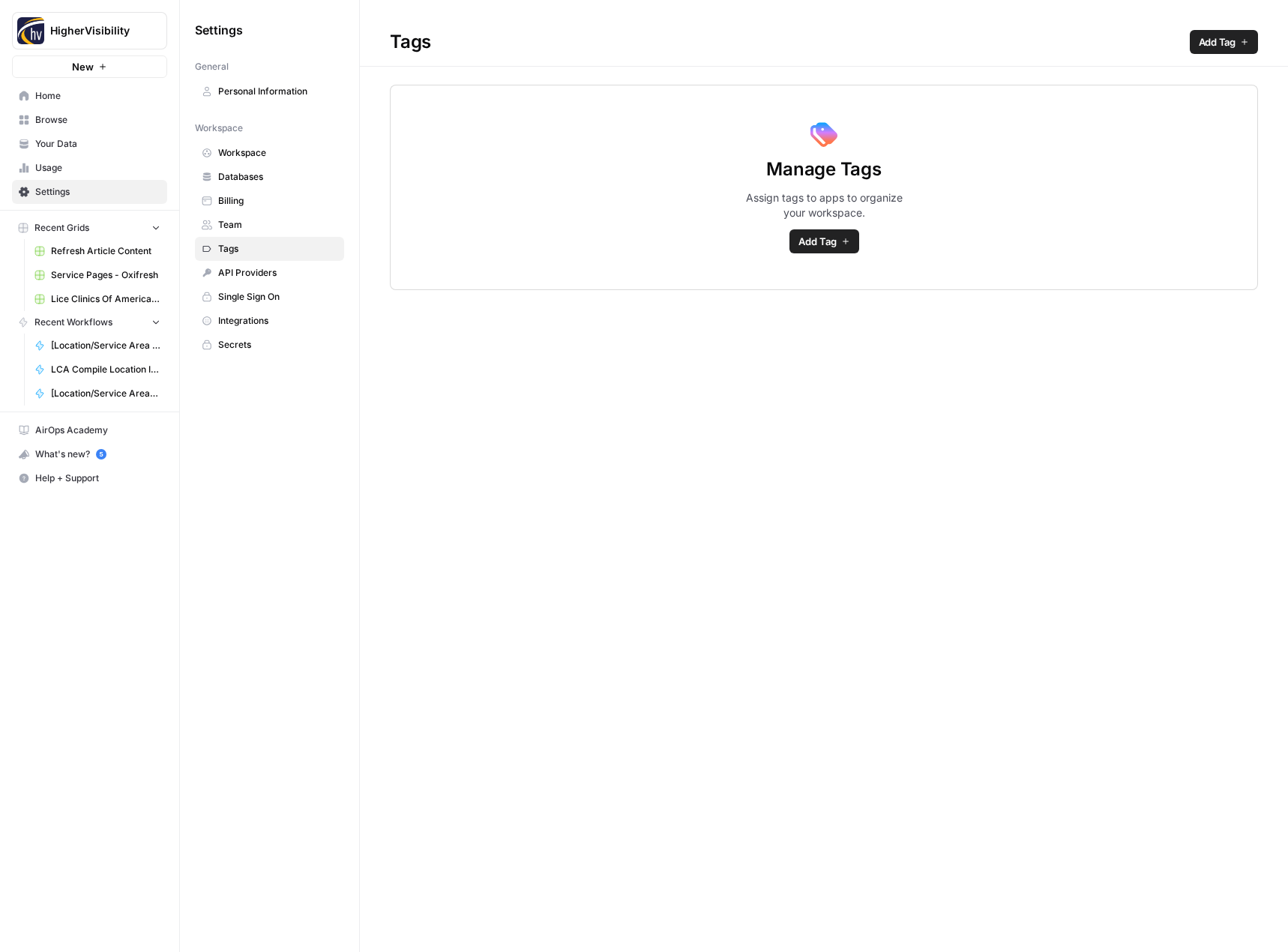
click at [839, 243] on button "Add Tag" at bounding box center [824, 241] width 70 height 24
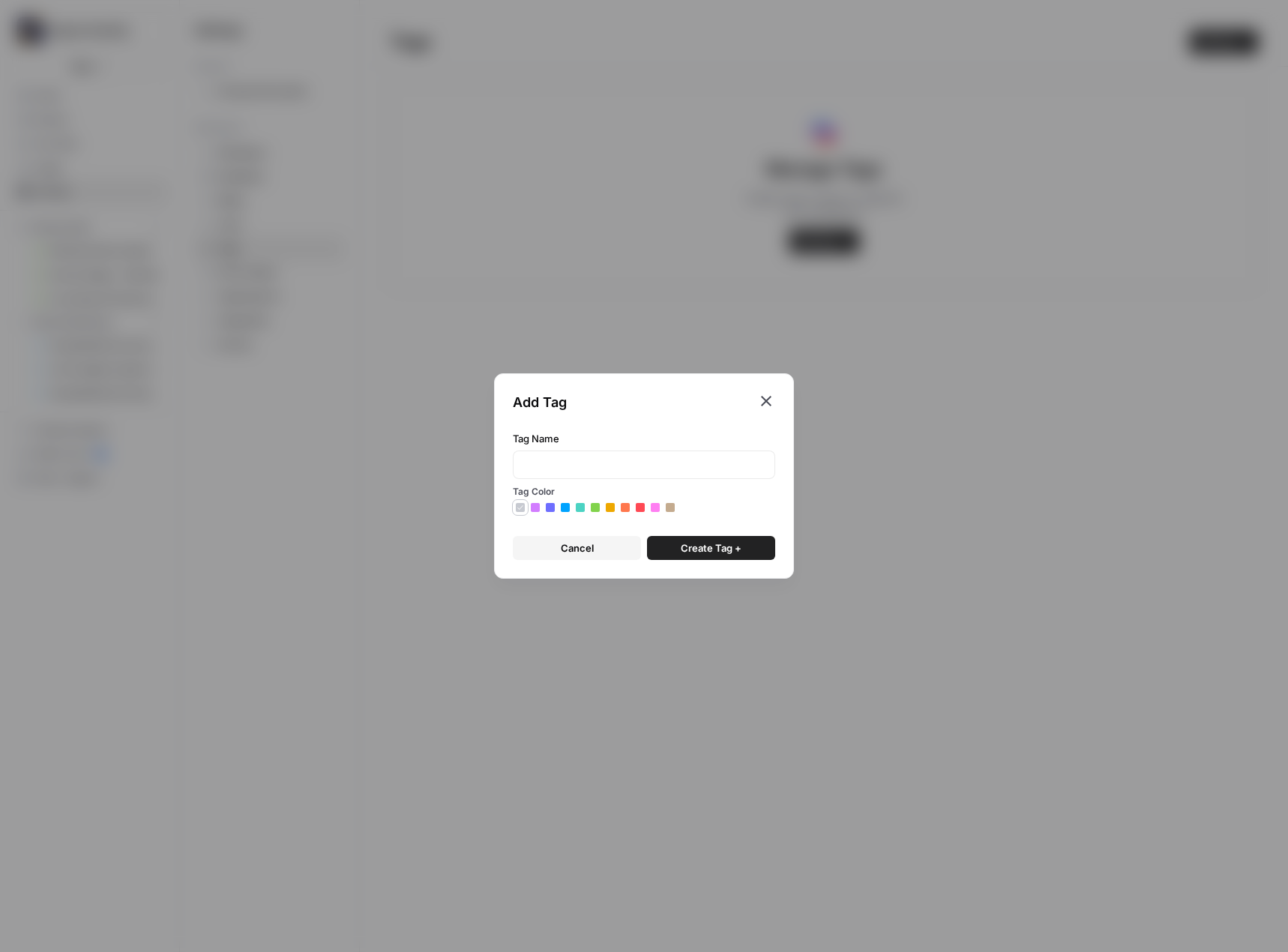
click at [770, 401] on icon "button" at bounding box center [765, 401] width 18 height 18
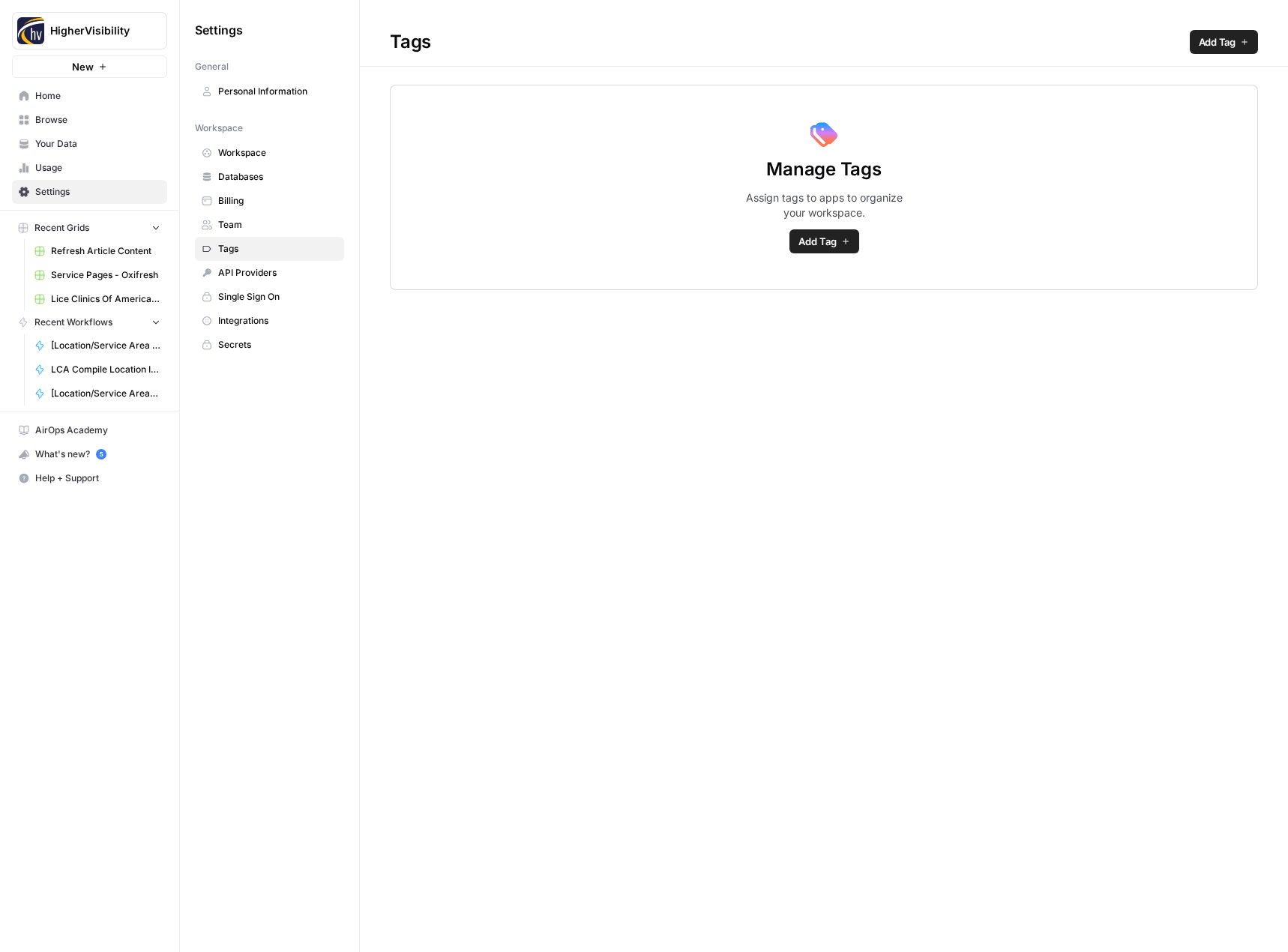
click at [100, 97] on span "Home" at bounding box center [97, 96] width 125 height 14
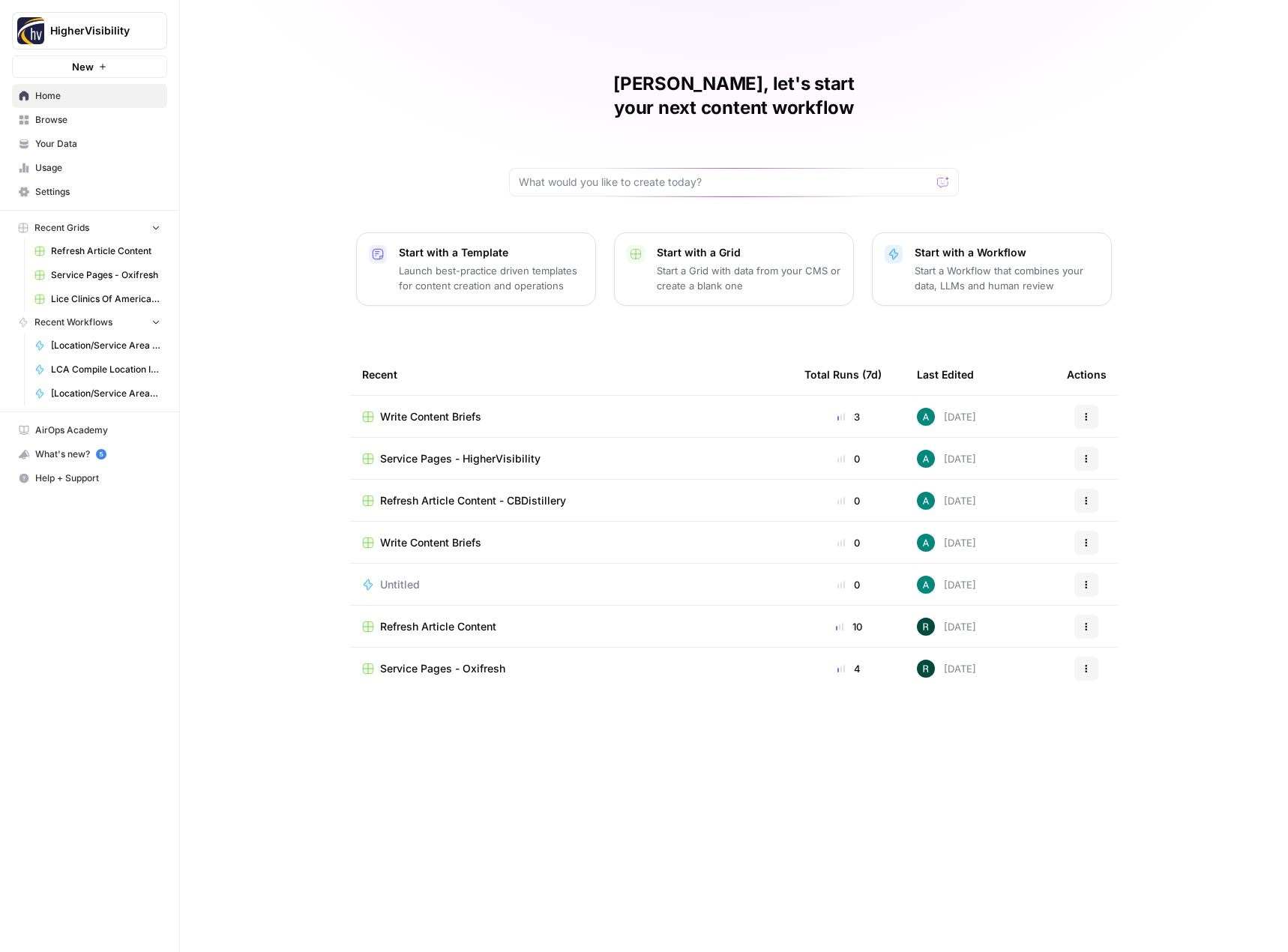
click at [78, 142] on span "Your Data" at bounding box center [97, 144] width 125 height 14
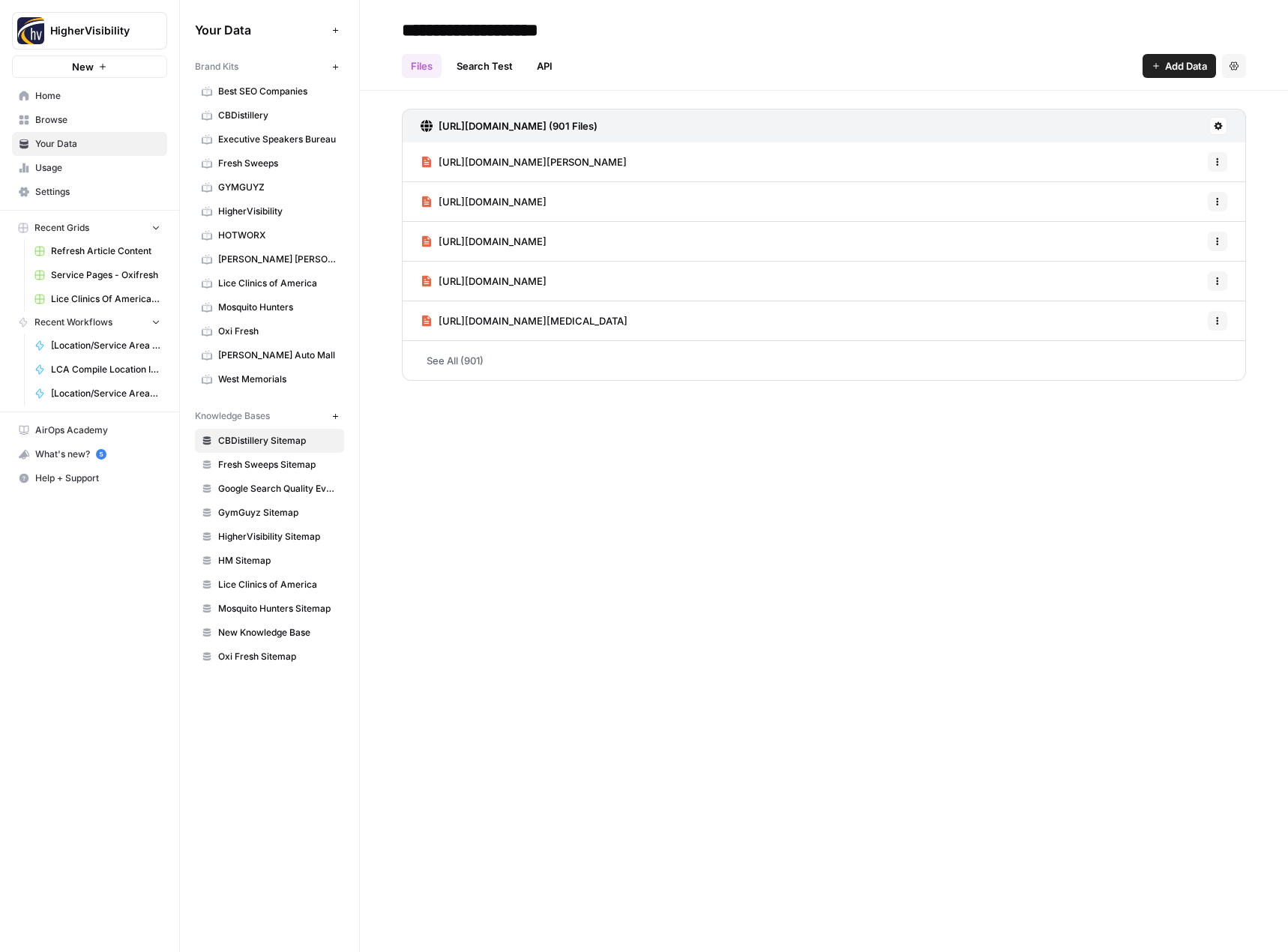
click at [74, 104] on link "Home" at bounding box center [89, 96] width 155 height 24
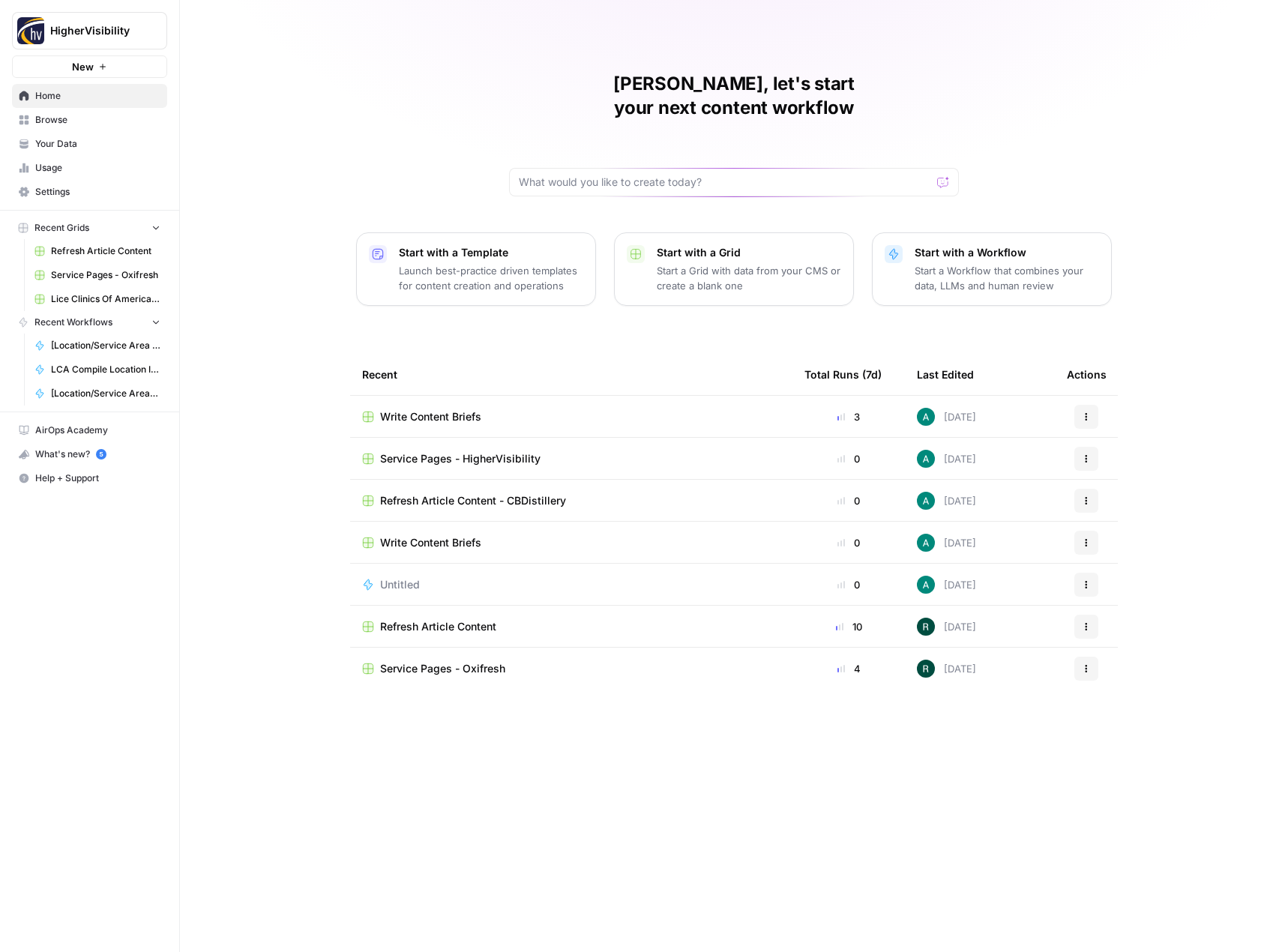
click at [88, 116] on span "Browse" at bounding box center [97, 120] width 125 height 14
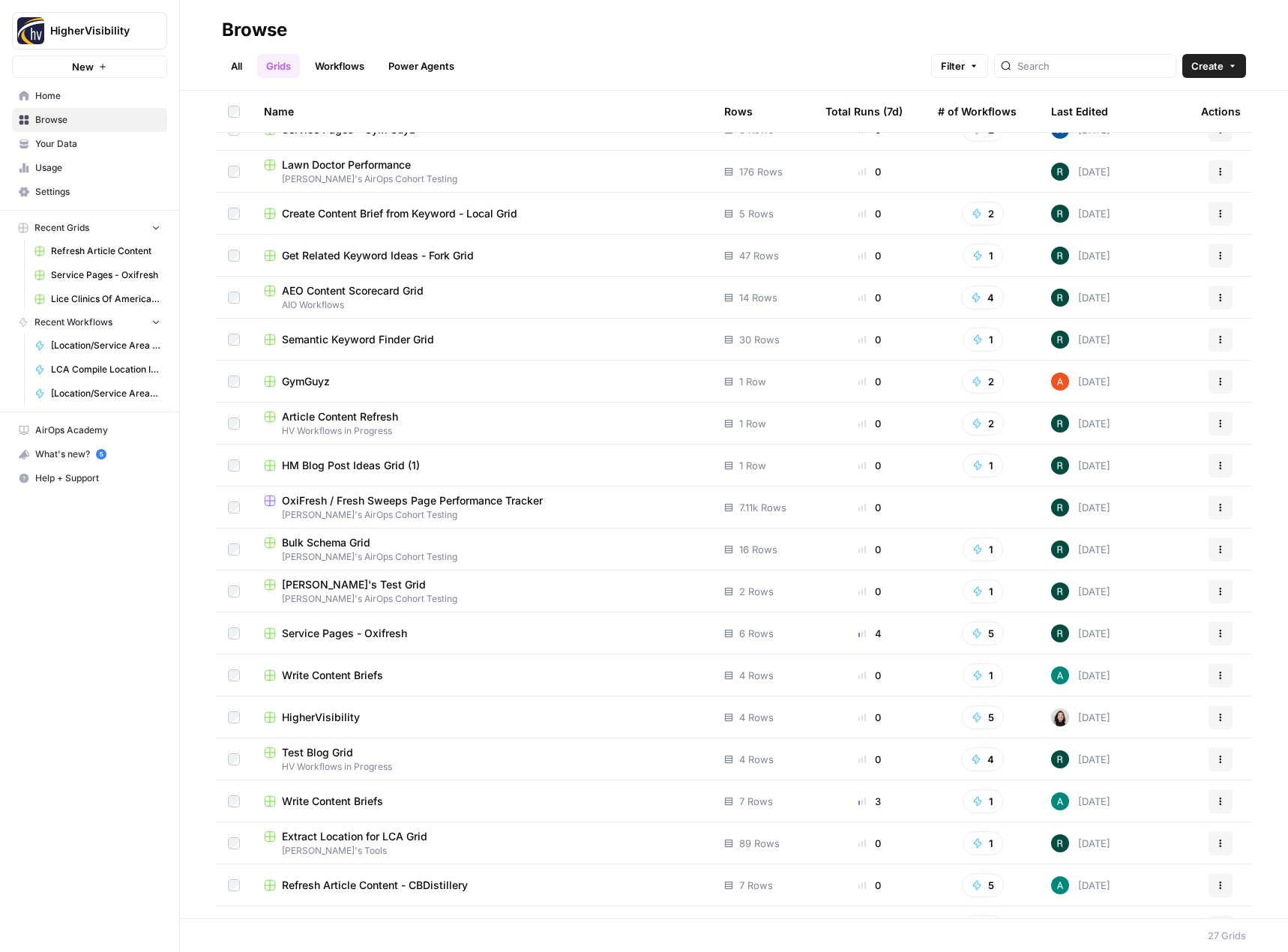
scroll to position [348, 0]
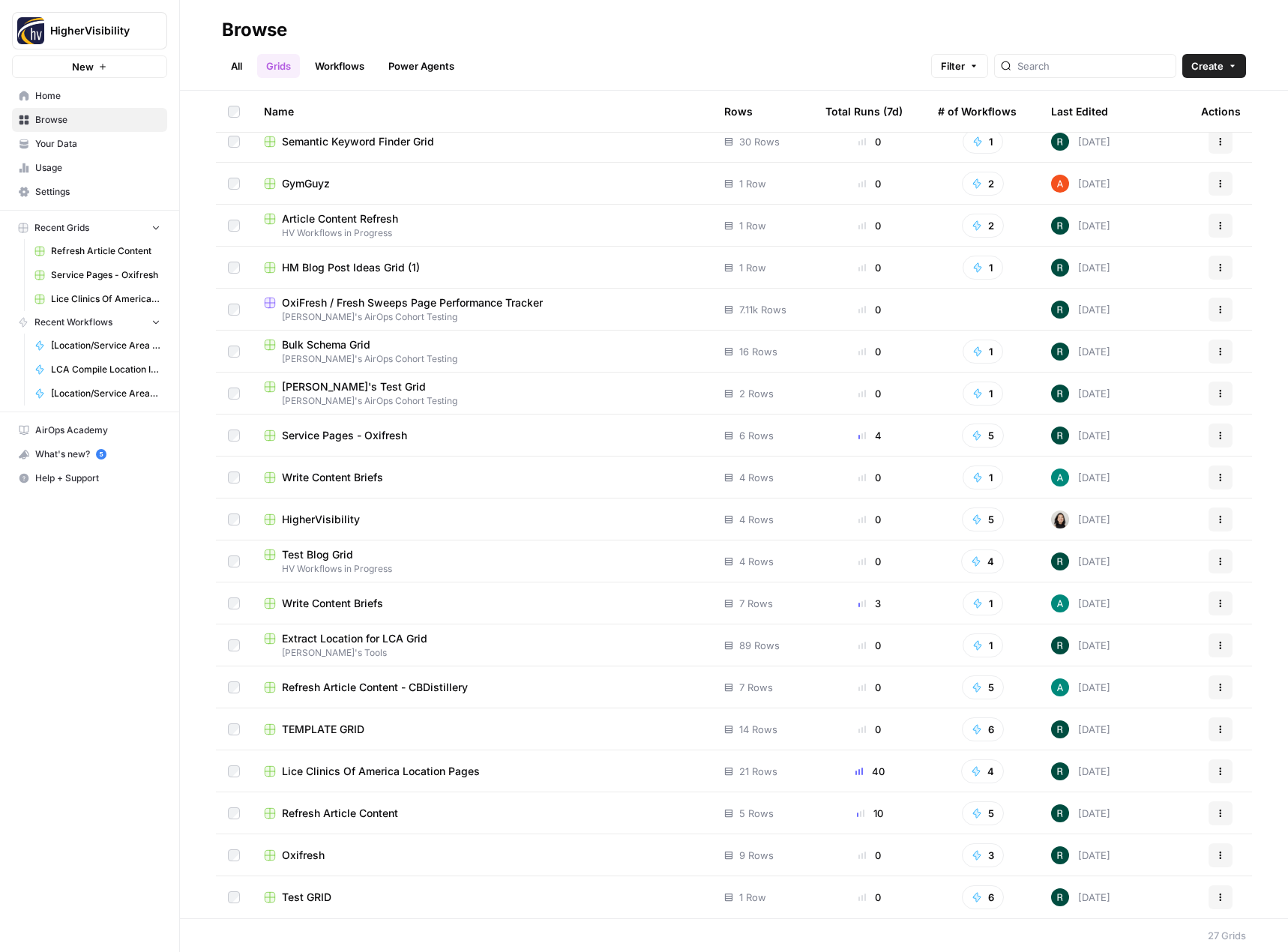
click at [296, 596] on span "Write Content Briefs" at bounding box center [332, 604] width 101 height 15
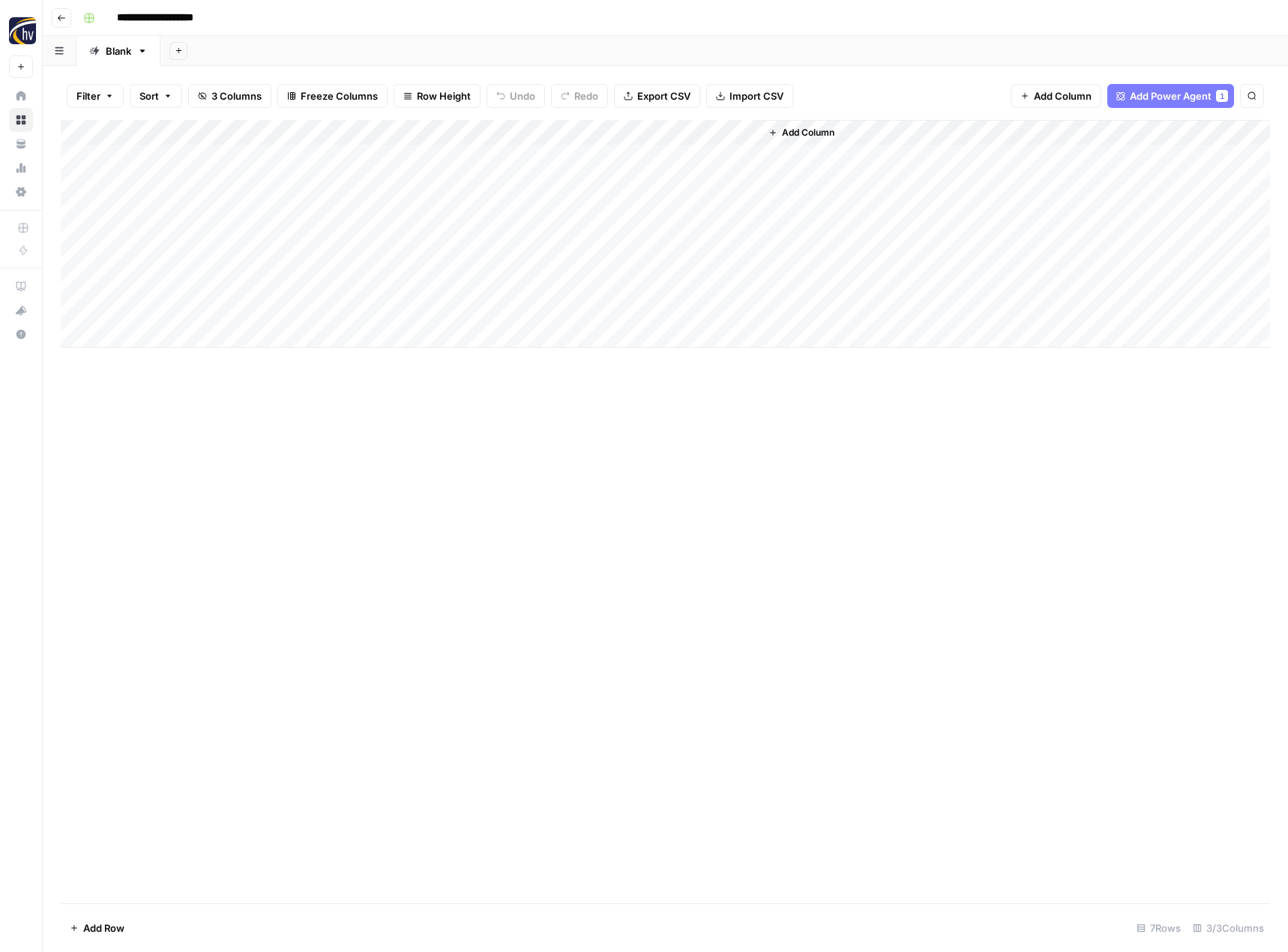
click at [127, 19] on input "**********" at bounding box center [168, 18] width 116 height 24
click at [123, 20] on input "**********" at bounding box center [168, 18] width 116 height 24
click at [138, 16] on input "**********" at bounding box center [152, 18] width 84 height 24
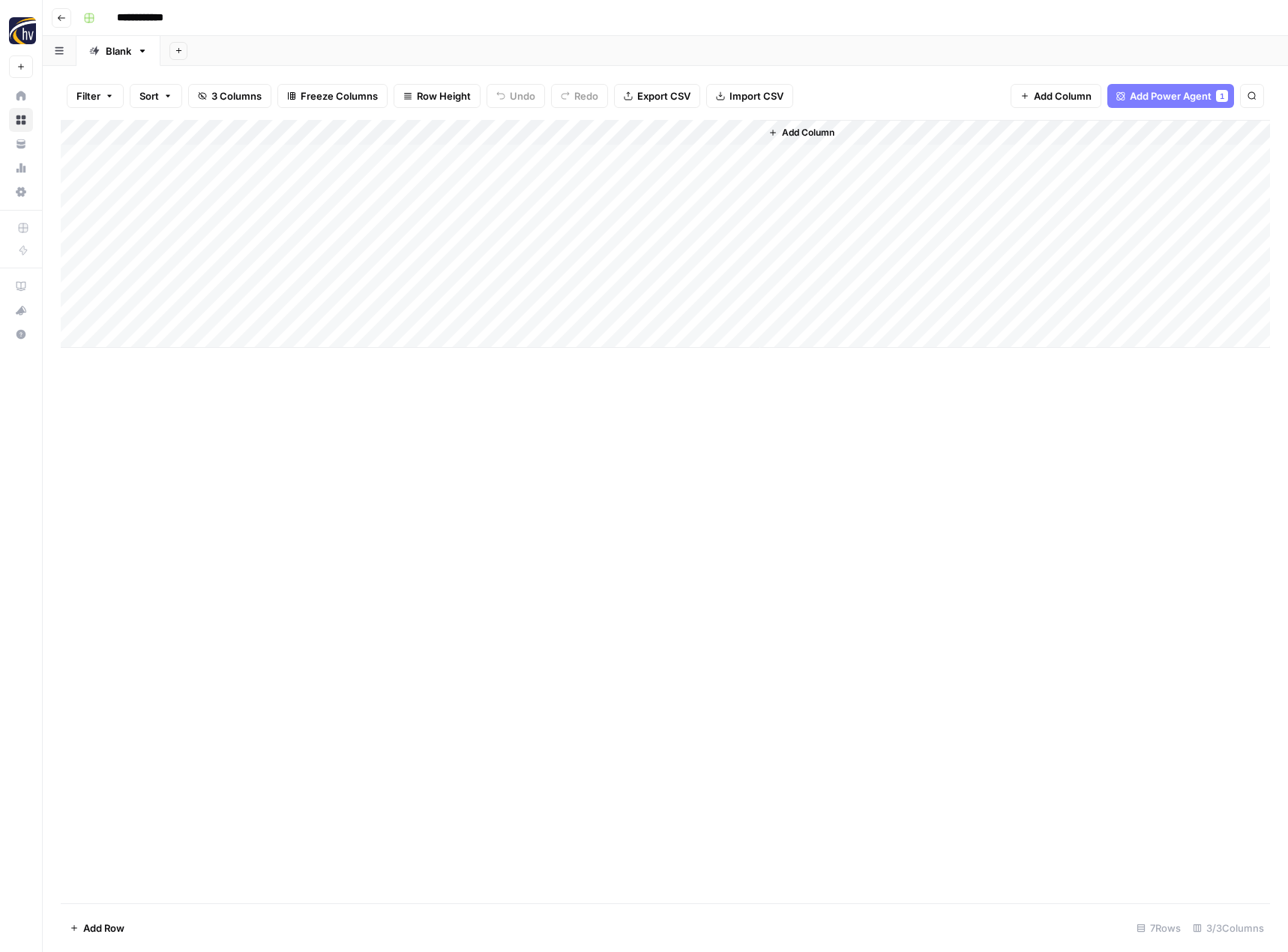
click at [176, 22] on input "**********" at bounding box center [152, 18] width 84 height 24
type input "**********"
click at [464, 27] on div "**********" at bounding box center [675, 18] width 1196 height 24
click at [374, 535] on div "Add Column" at bounding box center [665, 512] width 1209 height 783
click at [179, 51] on icon "button" at bounding box center [179, 51] width 9 height 9
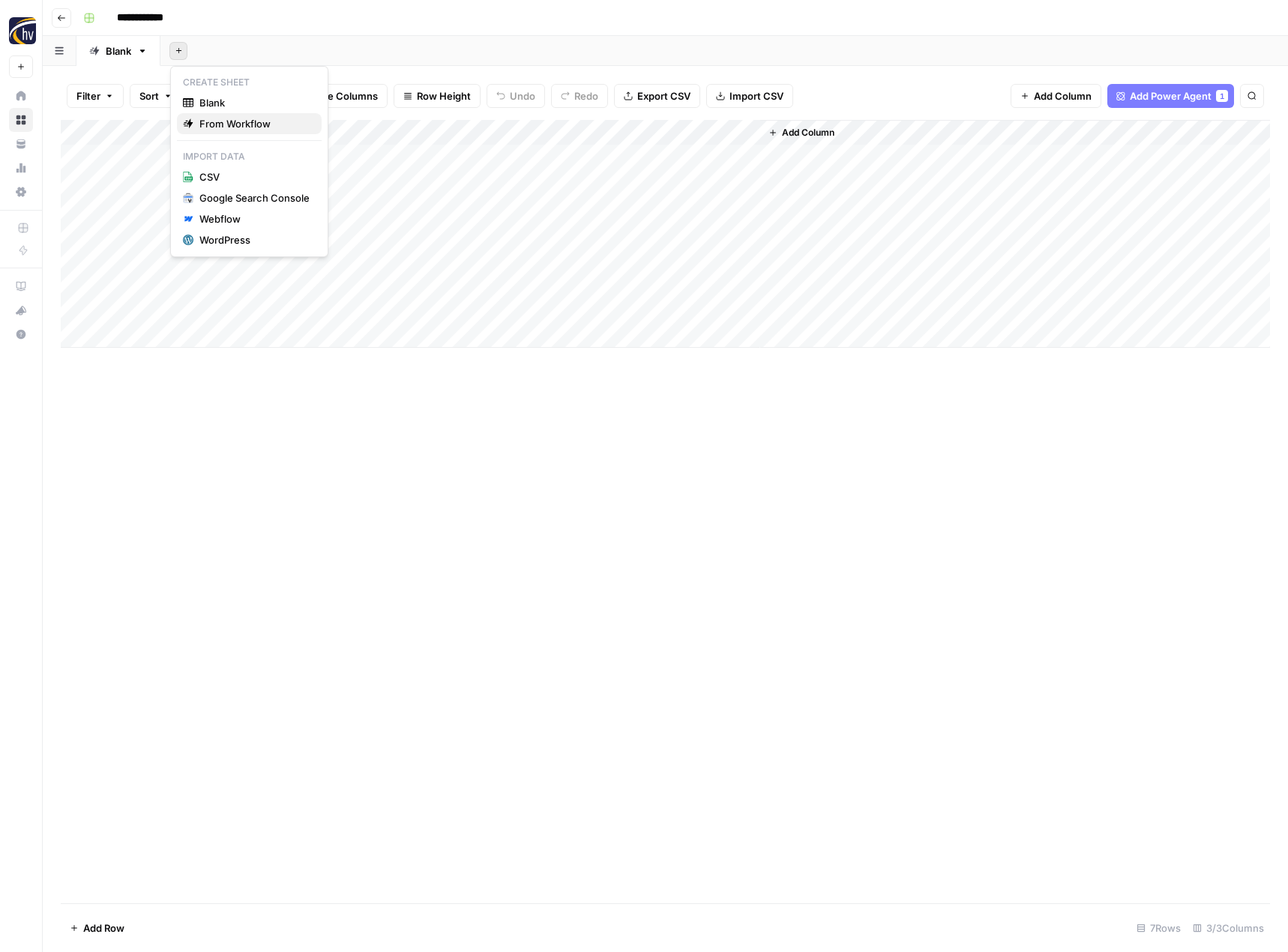
click at [248, 123] on span "From Workflow" at bounding box center [254, 123] width 110 height 15
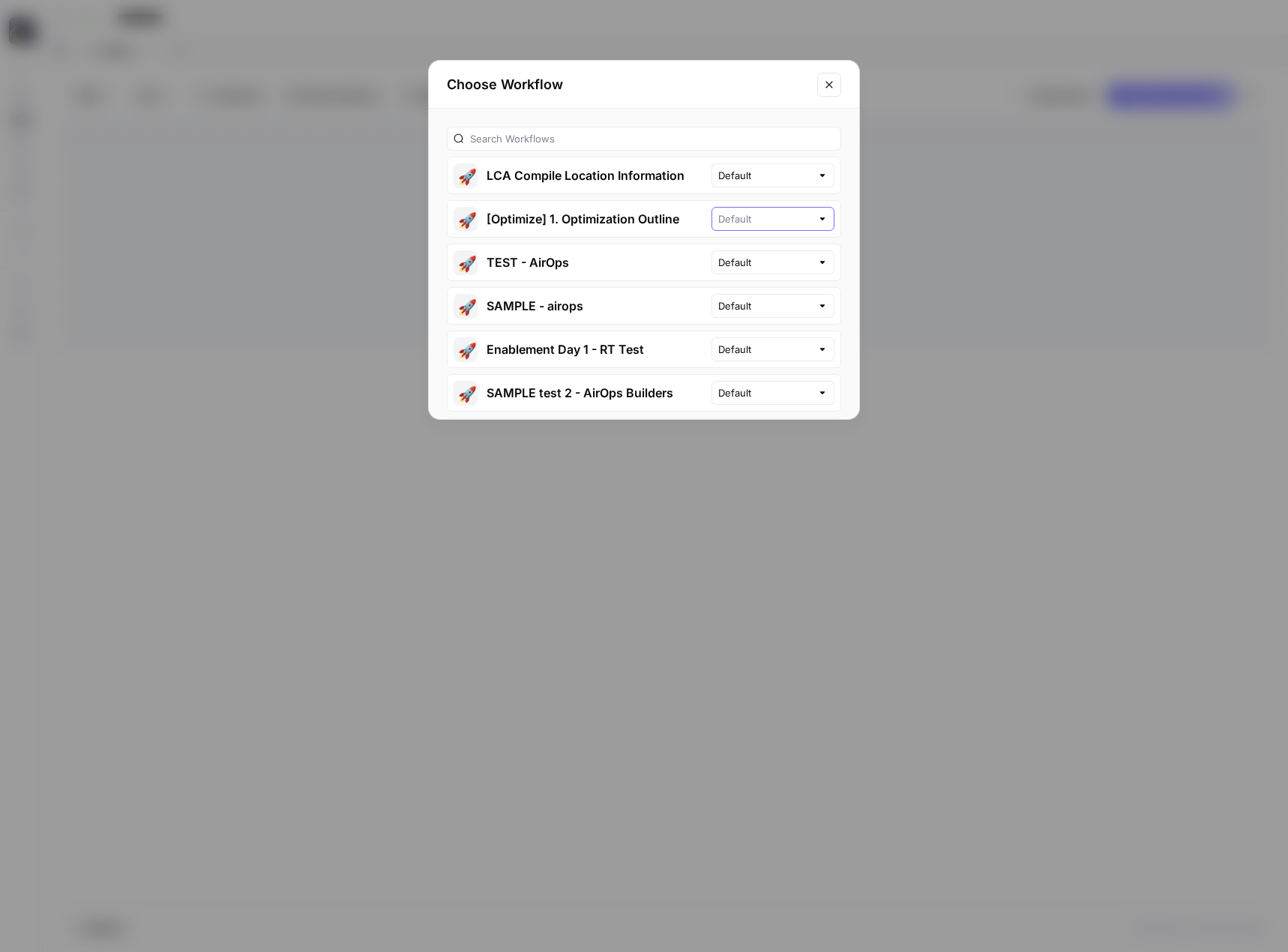
click at [739, 215] on input "text" at bounding box center [764, 219] width 93 height 15
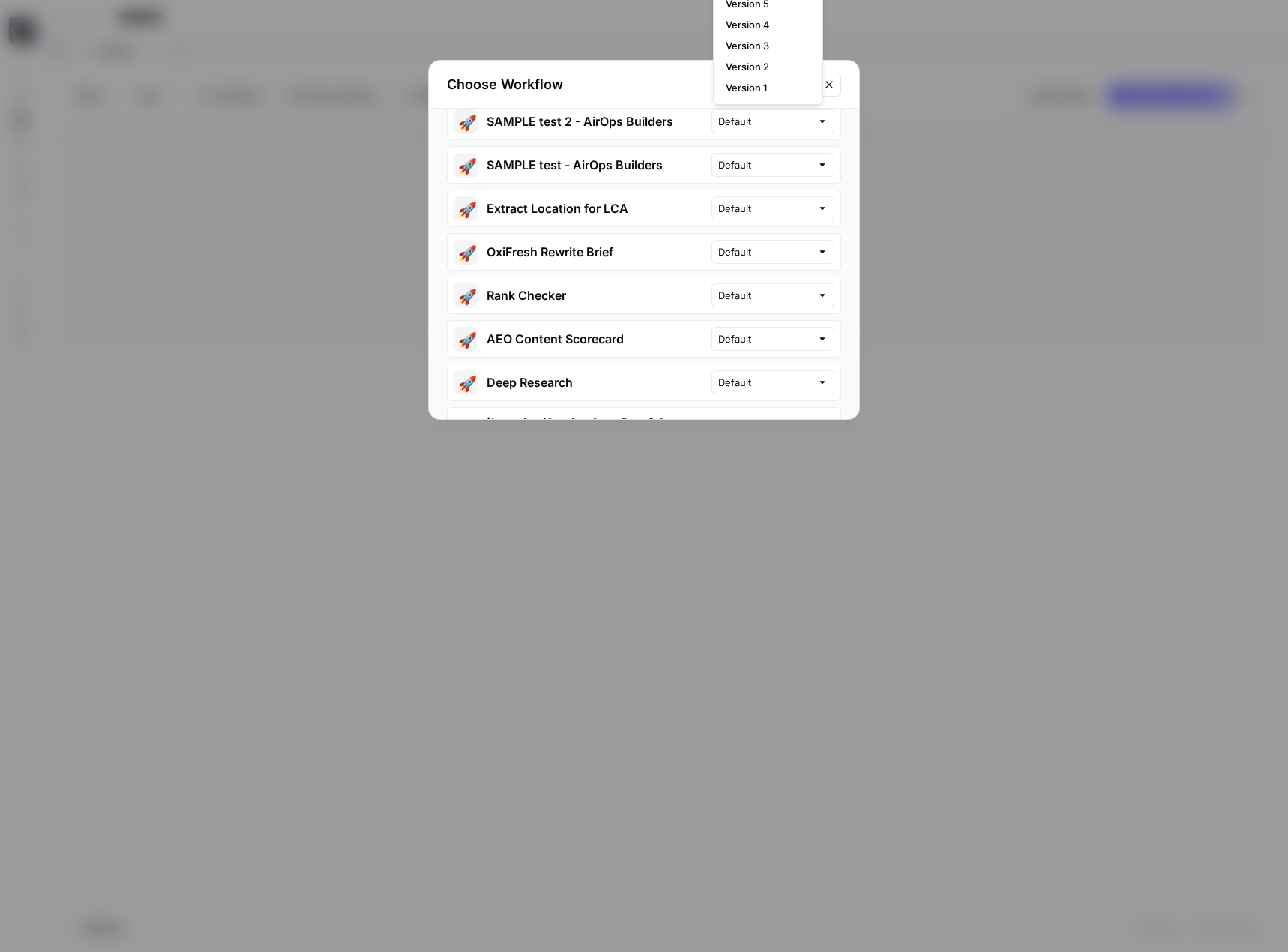
type input "Default"
click at [863, 72] on div "Choose Workflow 🚀 LCA Compile Location Information Default 🚀 [Optimize] 1. Opti…" at bounding box center [644, 476] width 1288 height 952
click at [972, 267] on div "Choose Workflow 🚀 LCA Compile Location Information Default 🚀 [Optimize] 1. Opti…" at bounding box center [644, 476] width 1288 height 952
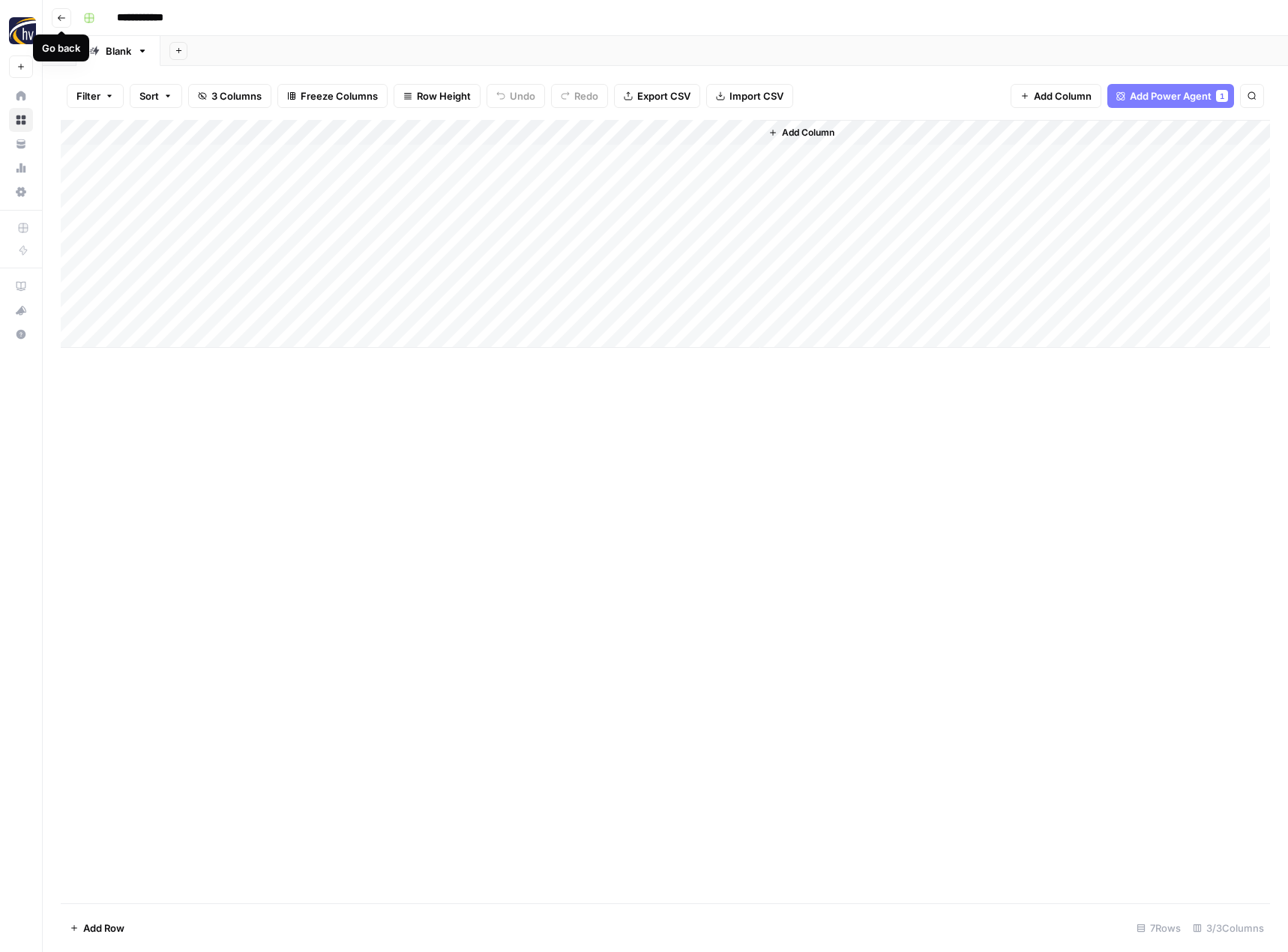
click at [64, 19] on icon "button" at bounding box center [61, 18] width 9 height 9
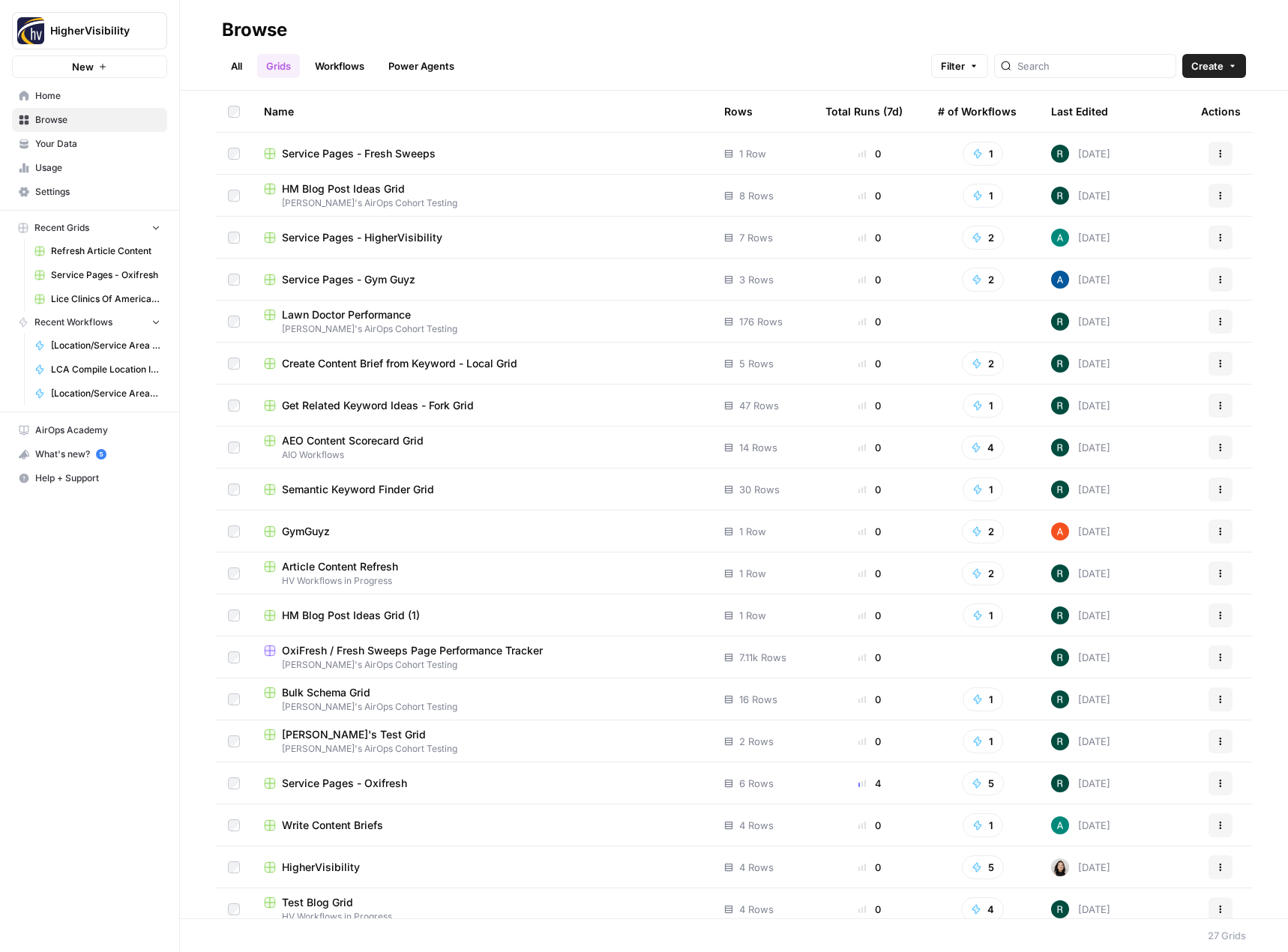
scroll to position [348, 0]
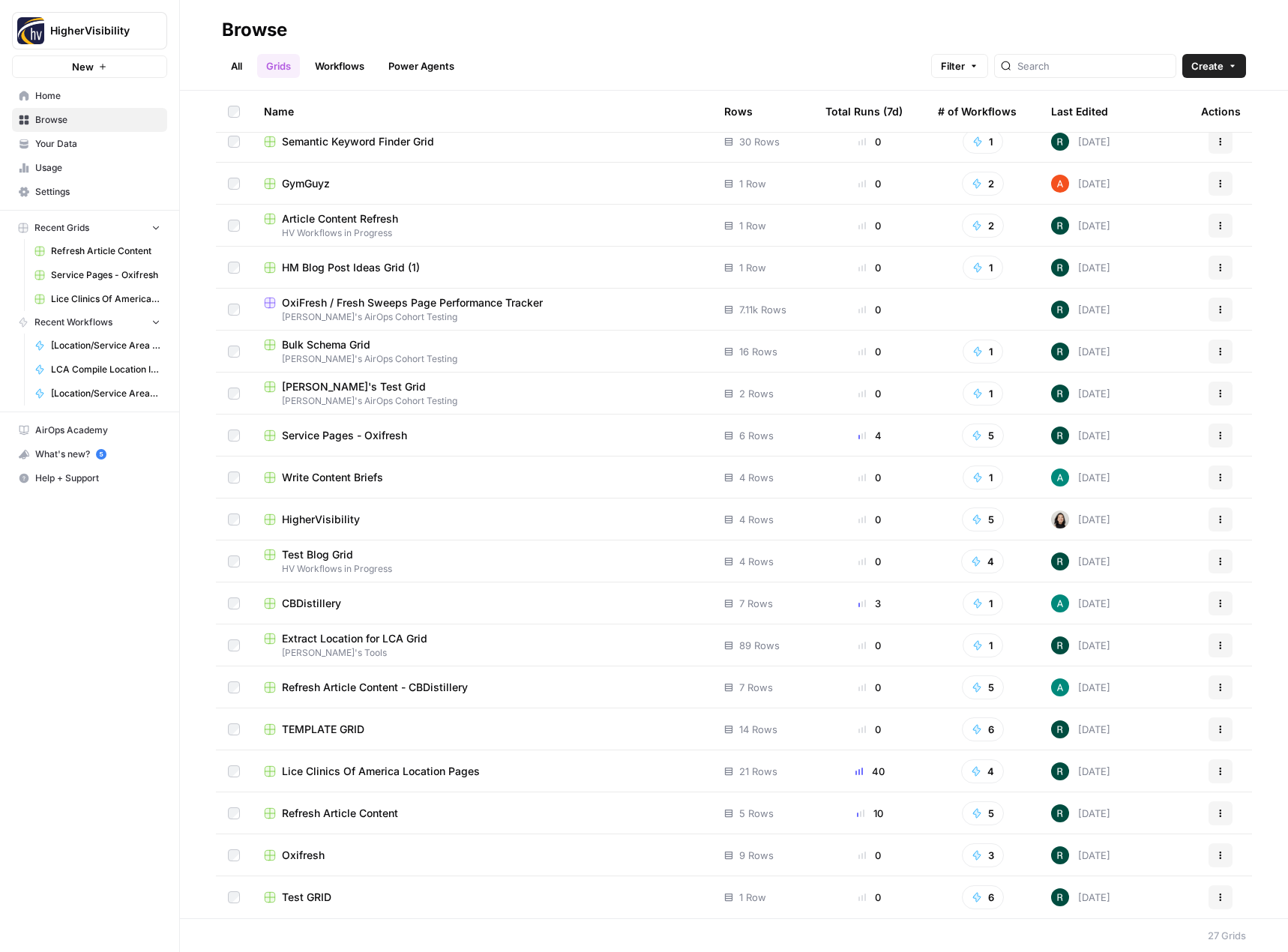
click at [338, 476] on span "Write Content Briefs" at bounding box center [332, 478] width 101 height 15
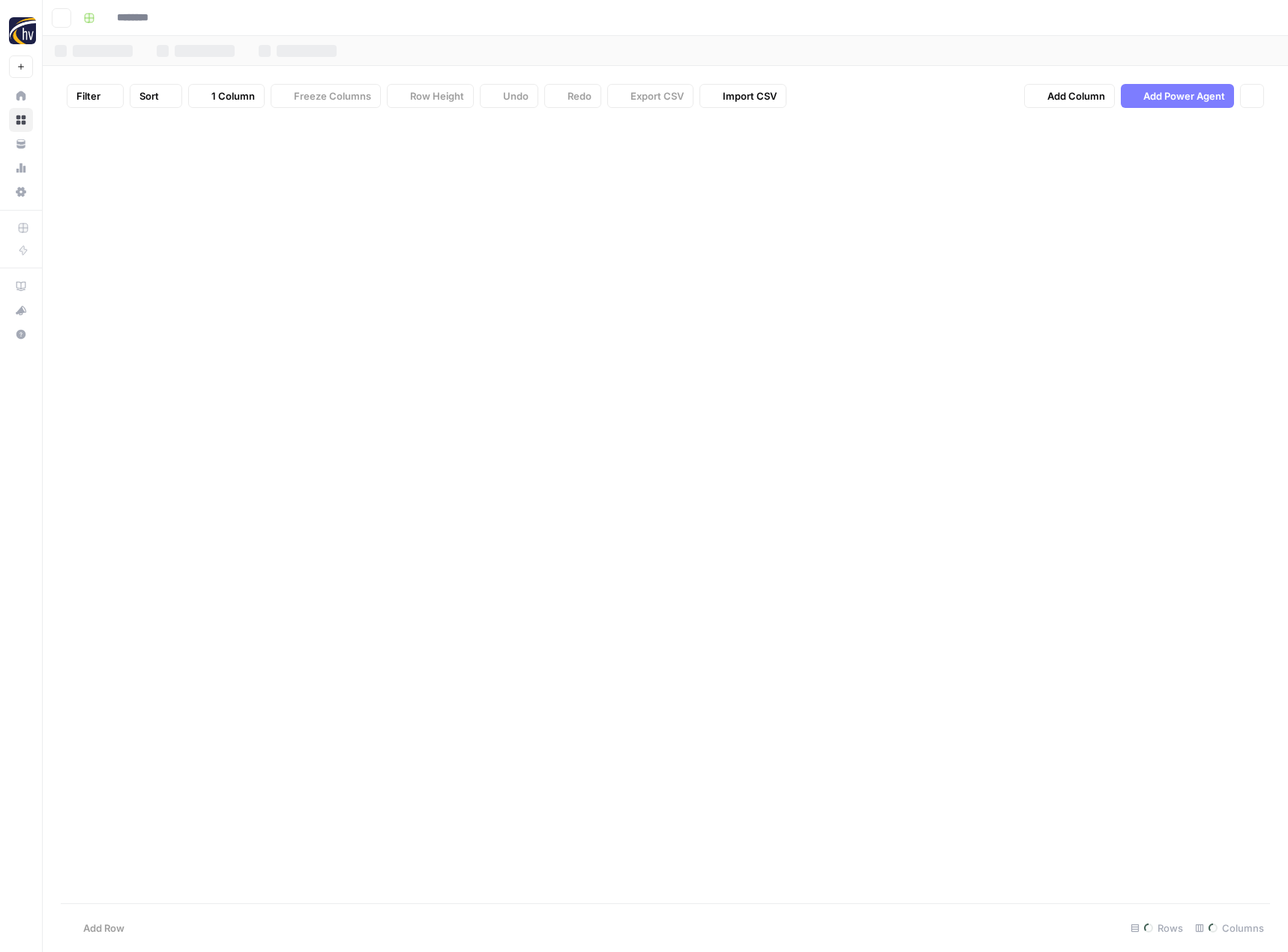
type input "**********"
drag, startPoint x: 121, startPoint y: 52, endPoint x: 203, endPoint y: 386, distance: 343.9
click at [203, 404] on div "Add Column" at bounding box center [665, 512] width 1209 height 783
click at [60, 19] on icon "button" at bounding box center [61, 18] width 8 height 6
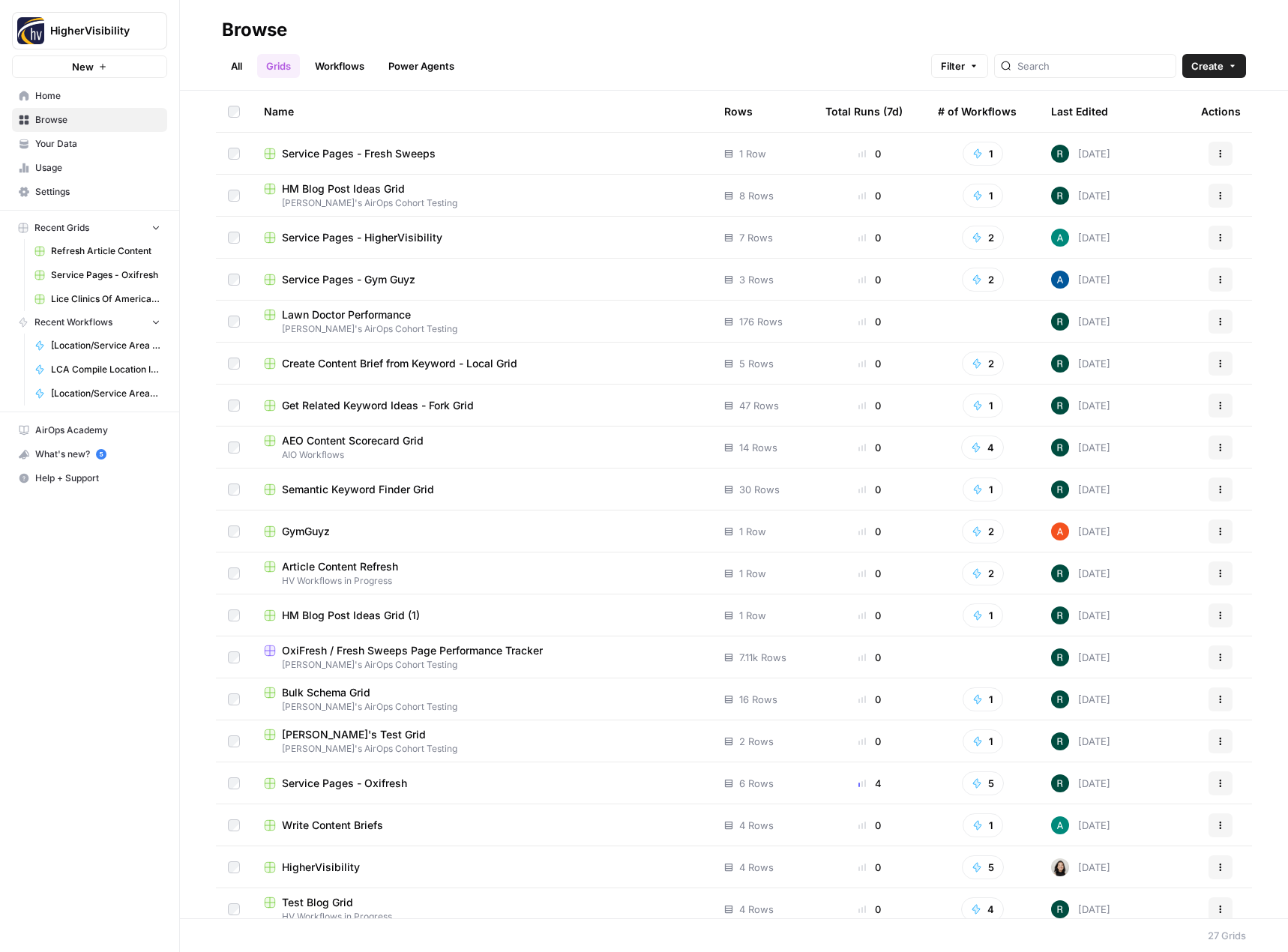
click at [355, 823] on span "Write Content Briefs" at bounding box center [332, 826] width 101 height 15
click at [1209, 823] on button "Actions" at bounding box center [1221, 825] width 24 height 24
click at [1128, 793] on span "Delete" at bounding box center [1142, 790] width 120 height 15
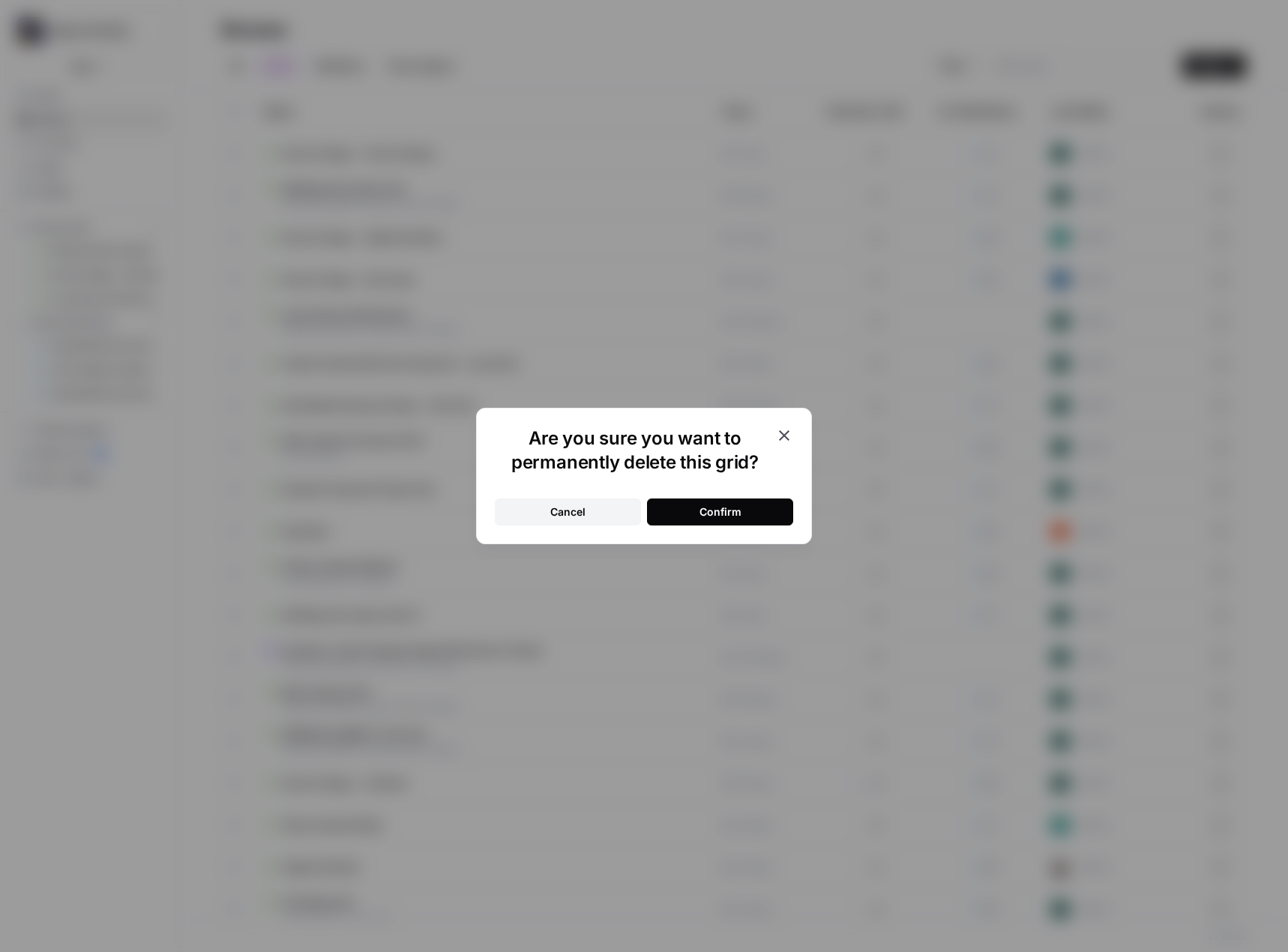
click at [708, 511] on div "Confirm" at bounding box center [720, 513] width 42 height 15
